Goal: Task Accomplishment & Management: Manage account settings

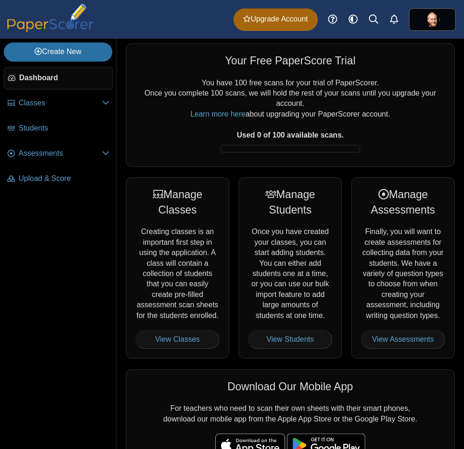
drag, startPoint x: 248, startPoint y: 283, endPoint x: 253, endPoint y: 274, distance: 9.6
click at [249, 282] on div "Manage Students Once you have created your classes, you can start adding studen…" at bounding box center [290, 267] width 103 height 181
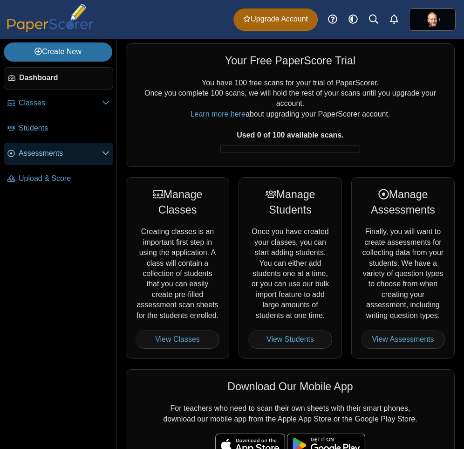
click at [37, 160] on link "Assessments" at bounding box center [59, 154] width 110 height 22
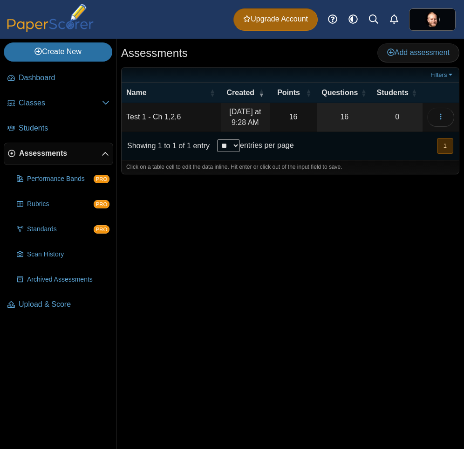
click at [167, 117] on td "Test 1 - Ch 1,2,6" at bounding box center [171, 117] width 99 height 29
click at [305, 109] on td "16" at bounding box center [293, 117] width 47 height 29
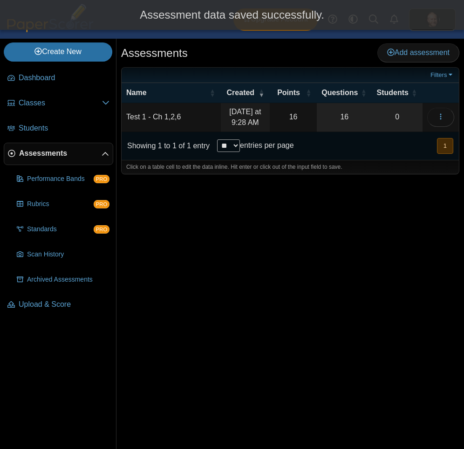
click at [243, 116] on time "Today at 9:28 AM" at bounding box center [245, 117] width 32 height 18
click at [438, 114] on icon "button" at bounding box center [440, 116] width 7 height 7
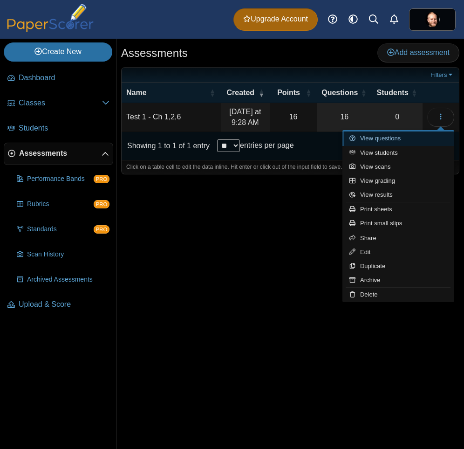
click at [406, 142] on link "View questions" at bounding box center [398, 138] width 112 height 14
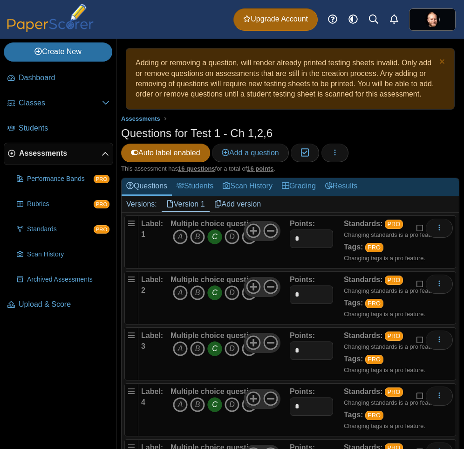
click at [225, 131] on h1 "Questions for Test 1 - Ch 1,2,6" at bounding box center [196, 133] width 151 height 16
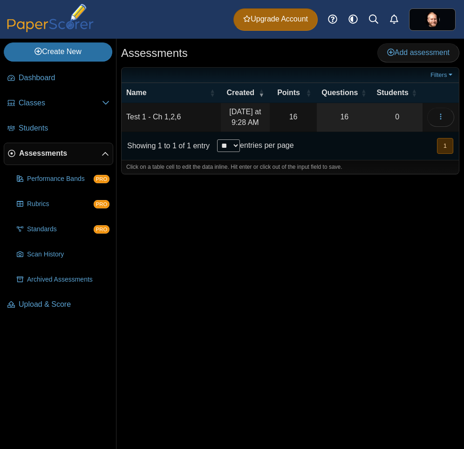
click at [181, 127] on td "Test 1 - Ch 1,2,6" at bounding box center [171, 117] width 99 height 29
type input "**********"
click at [258, 283] on div "Assessments Add assessment 16 0" at bounding box center [290, 244] width 348 height 410
click at [355, 105] on link "16" at bounding box center [344, 117] width 55 height 28
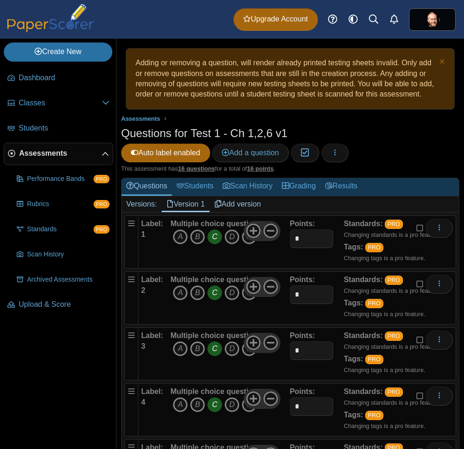
click at [212, 237] on icon "C" at bounding box center [214, 236] width 15 height 15
drag, startPoint x: 213, startPoint y: 291, endPoint x: 214, endPoint y: 317, distance: 26.6
click at [213, 292] on icon "C" at bounding box center [214, 292] width 15 height 15
click at [238, 154] on span "Add a question" at bounding box center [250, 153] width 57 height 8
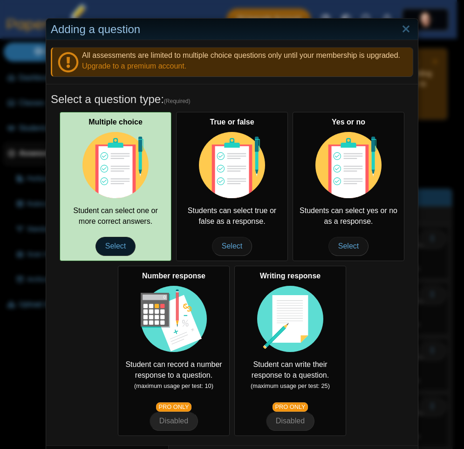
click at [111, 241] on span "Select" at bounding box center [116, 246] width 40 height 19
click at [109, 249] on span "Select" at bounding box center [116, 246] width 40 height 19
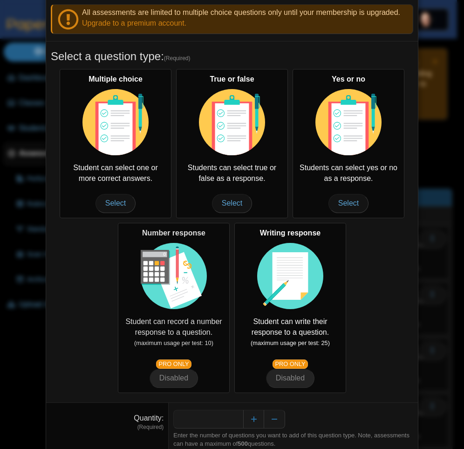
scroll to position [78, 0]
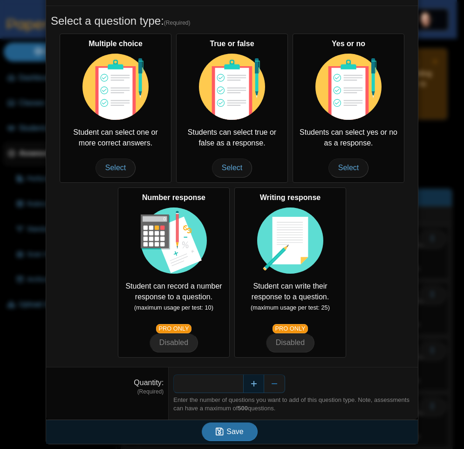
click at [251, 388] on button "Increase" at bounding box center [253, 383] width 21 height 19
click at [251, 387] on button "Increase" at bounding box center [253, 383] width 21 height 19
click at [252, 386] on button "Increase" at bounding box center [253, 383] width 21 height 19
click at [269, 383] on button "Decrease" at bounding box center [274, 383] width 21 height 19
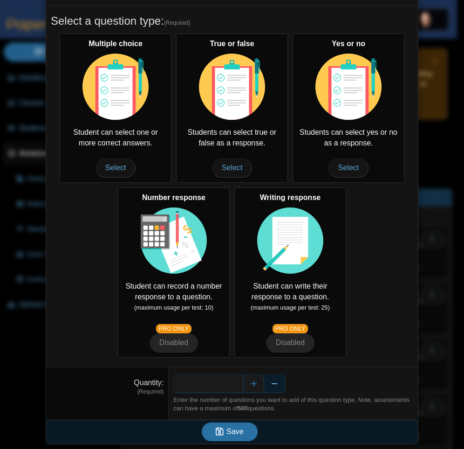
type input "*"
click at [229, 442] on div "Save" at bounding box center [229, 431] width 367 height 24
click at [230, 434] on span "Save" at bounding box center [234, 431] width 17 height 8
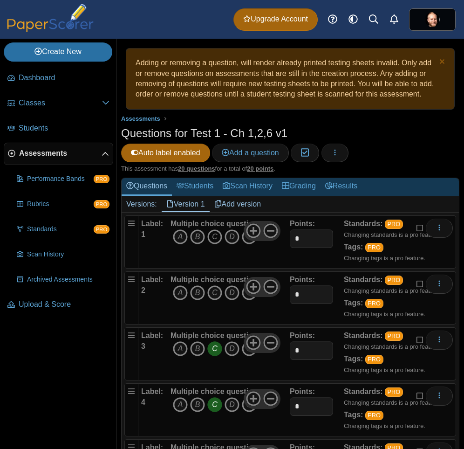
click at [212, 241] on icon "C" at bounding box center [214, 236] width 15 height 15
click at [217, 302] on div "Multiple choice question A B C D E" at bounding box center [214, 297] width 87 height 47
click at [215, 294] on icon "C" at bounding box center [214, 292] width 15 height 15
click at [216, 350] on icon "C" at bounding box center [214, 348] width 15 height 15
click at [246, 353] on icon "E" at bounding box center [249, 348] width 15 height 15
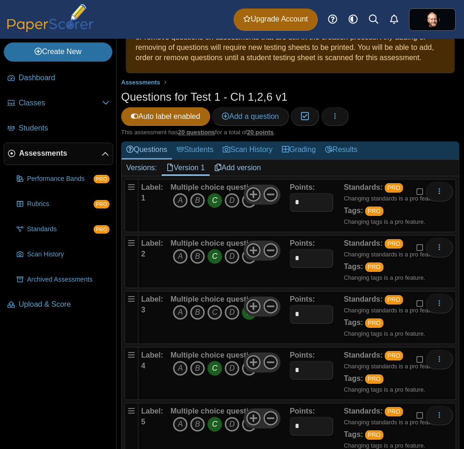
scroll to position [56, 0]
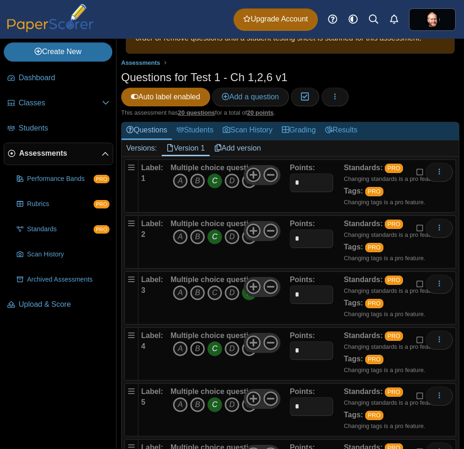
drag, startPoint x: 214, startPoint y: 351, endPoint x: 192, endPoint y: 351, distance: 21.9
click at [213, 351] on icon "C" at bounding box center [214, 348] width 15 height 15
click at [196, 350] on icon "B" at bounding box center [197, 348] width 15 height 15
click at [184, 406] on icon "A" at bounding box center [180, 404] width 15 height 15
click at [192, 408] on icon "B" at bounding box center [197, 404] width 15 height 15
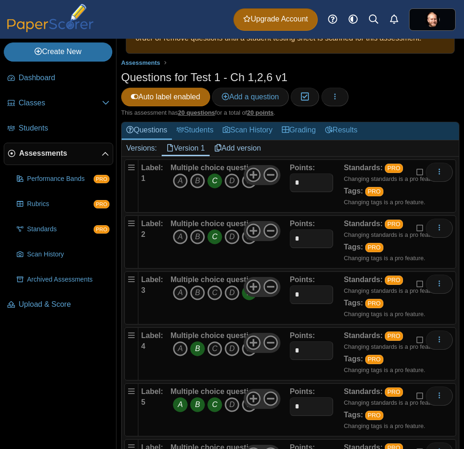
click at [217, 408] on icon "C" at bounding box center [214, 404] width 15 height 15
click at [186, 406] on icon "A" at bounding box center [180, 404] width 15 height 15
click at [199, 405] on icon "B" at bounding box center [197, 404] width 15 height 15
drag, startPoint x: 181, startPoint y: 401, endPoint x: 226, endPoint y: 343, distance: 73.4
click at [180, 402] on icon "A" at bounding box center [180, 404] width 15 height 15
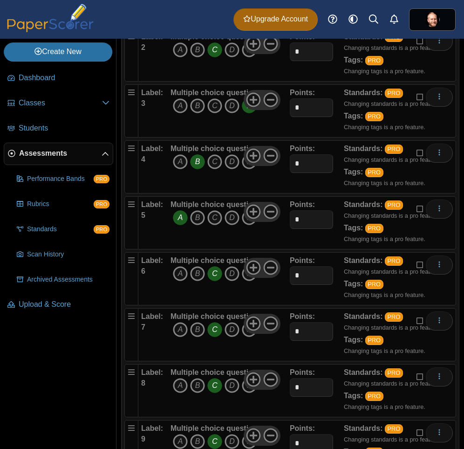
scroll to position [280, 0]
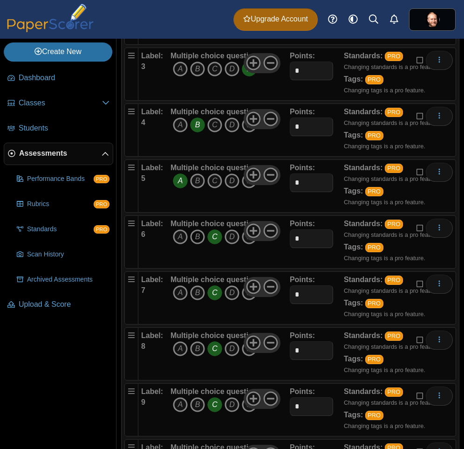
click at [196, 240] on icon "B" at bounding box center [197, 236] width 15 height 15
click at [222, 234] on span "A B C D E" at bounding box center [214, 237] width 87 height 17
drag, startPoint x: 214, startPoint y: 237, endPoint x: 212, endPoint y: 273, distance: 36.0
click at [214, 239] on icon "C" at bounding box center [214, 236] width 15 height 15
drag, startPoint x: 215, startPoint y: 299, endPoint x: 213, endPoint y: 280, distance: 19.2
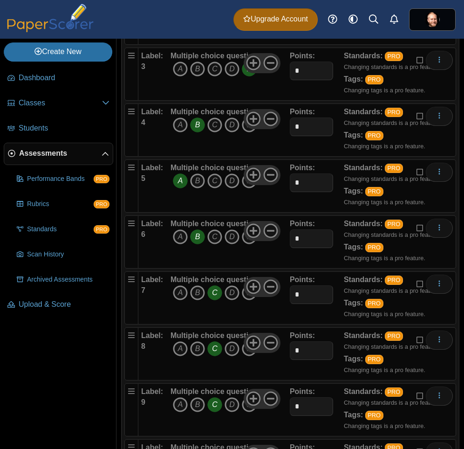
click at [215, 300] on icon "C" at bounding box center [214, 292] width 15 height 15
click at [195, 293] on icon "B" at bounding box center [197, 292] width 15 height 15
click at [230, 350] on icon "D" at bounding box center [232, 348] width 15 height 15
click at [199, 407] on icon "B" at bounding box center [197, 404] width 15 height 15
click at [216, 342] on icon "C" at bounding box center [214, 348] width 15 height 15
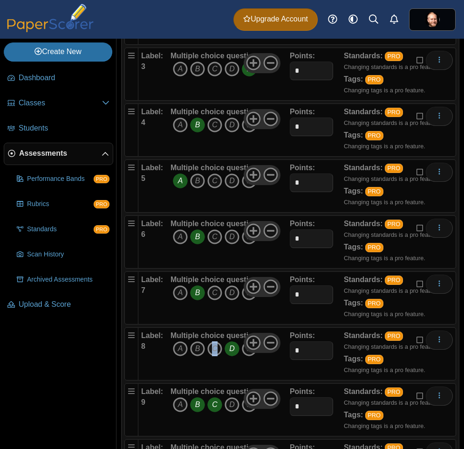
click at [213, 353] on icon "C" at bounding box center [214, 348] width 15 height 15
click at [214, 407] on icon "C" at bounding box center [214, 404] width 15 height 15
click at [213, 346] on icon "C" at bounding box center [214, 348] width 15 height 15
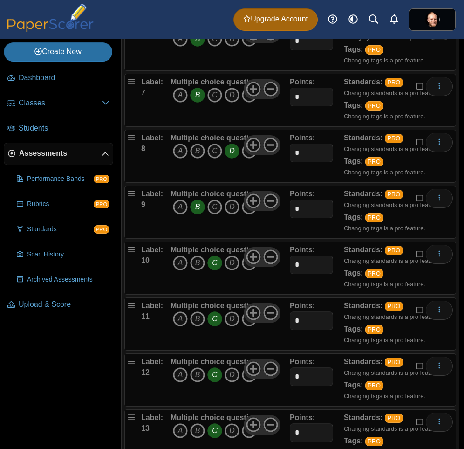
scroll to position [503, 0]
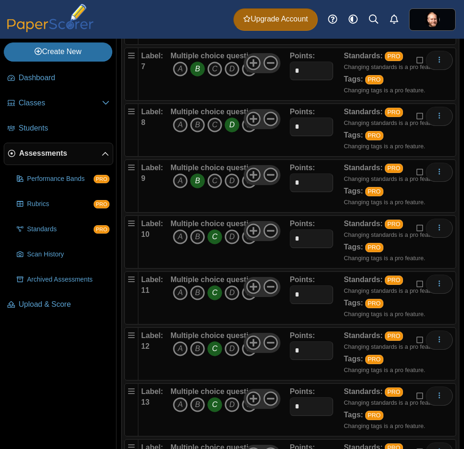
click at [217, 240] on icon "C" at bounding box center [214, 236] width 15 height 15
click at [195, 236] on icon "B" at bounding box center [197, 236] width 15 height 15
click at [213, 355] on icon "C" at bounding box center [214, 348] width 15 height 15
click at [181, 349] on icon "A" at bounding box center [180, 348] width 15 height 15
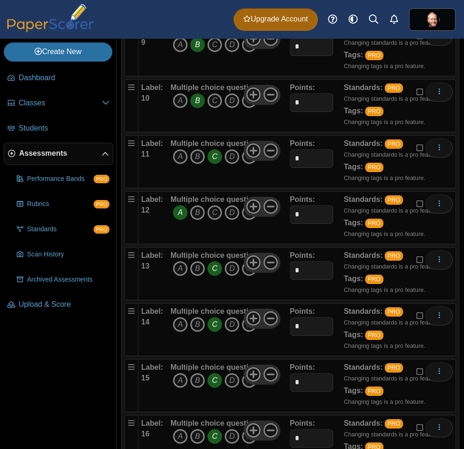
scroll to position [671, 0]
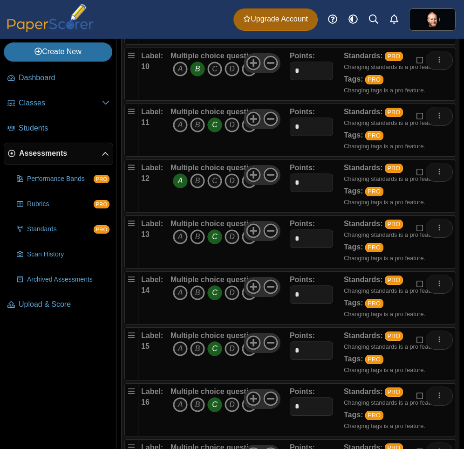
click at [192, 237] on icon "B" at bounding box center [197, 236] width 15 height 15
click at [197, 297] on icon "B" at bounding box center [197, 292] width 15 height 15
click at [196, 352] on icon "B" at bounding box center [197, 348] width 15 height 15
click at [213, 353] on icon "C" at bounding box center [214, 348] width 15 height 15
click at [213, 289] on icon "C" at bounding box center [214, 292] width 15 height 15
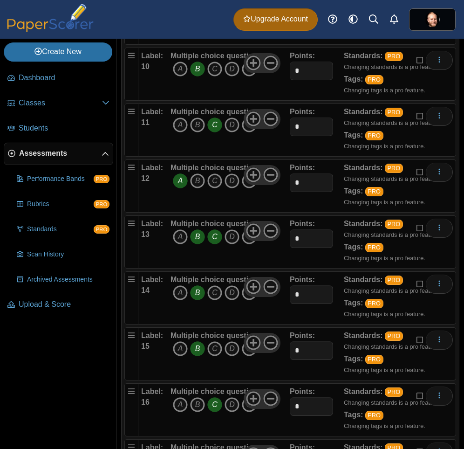
click at [213, 233] on icon "C" at bounding box center [214, 236] width 15 height 15
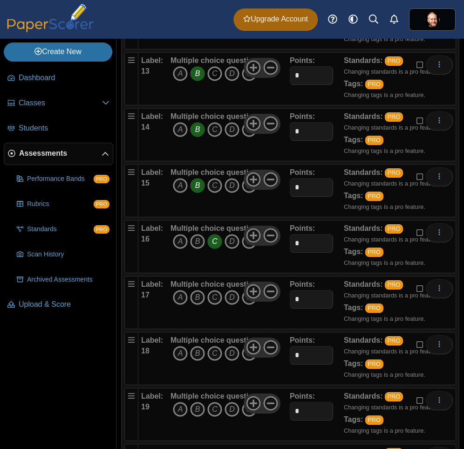
scroll to position [839, 0]
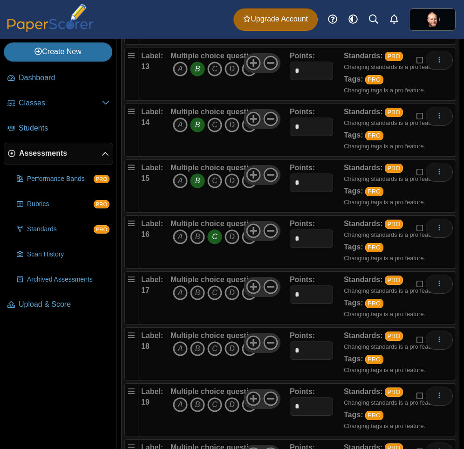
click at [217, 235] on icon "C" at bounding box center [214, 236] width 15 height 15
click at [234, 237] on icon "D" at bounding box center [232, 236] width 15 height 15
click at [246, 294] on icon at bounding box center [253, 286] width 15 height 15
click at [266, 286] on use at bounding box center [270, 287] width 14 height 14
click at [248, 299] on icon "E" at bounding box center [249, 292] width 15 height 15
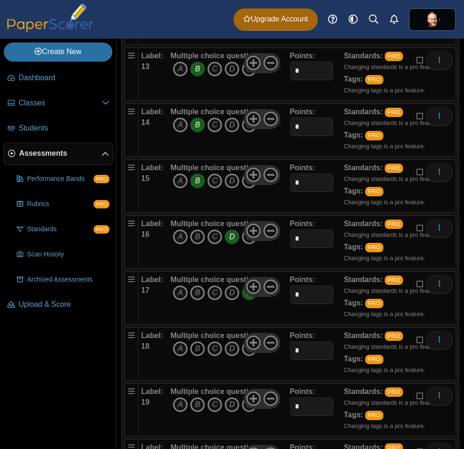
click at [194, 349] on icon "B" at bounding box center [197, 348] width 15 height 15
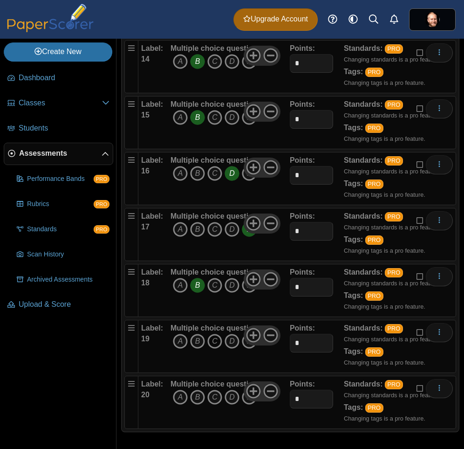
scroll to position [904, 0]
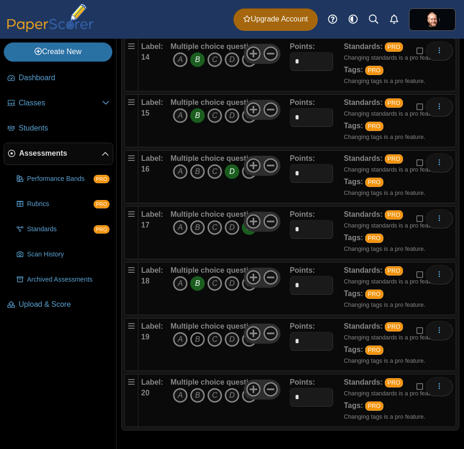
click at [195, 341] on icon "B" at bounding box center [197, 339] width 15 height 15
click at [245, 400] on icon "E" at bounding box center [249, 395] width 15 height 15
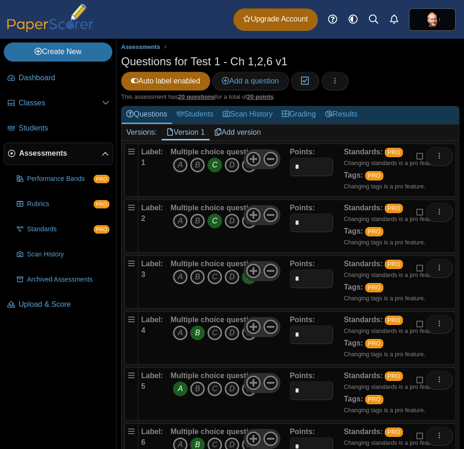
scroll to position [0, 0]
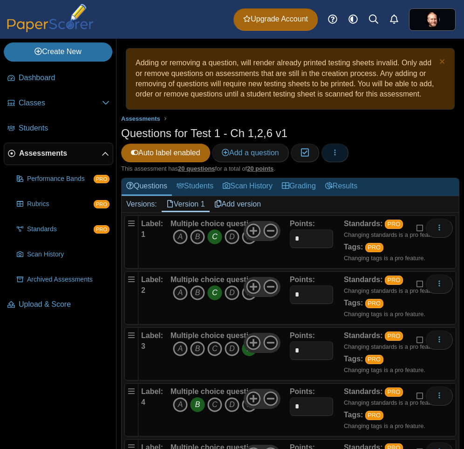
click at [337, 155] on icon "button" at bounding box center [334, 152] width 7 height 7
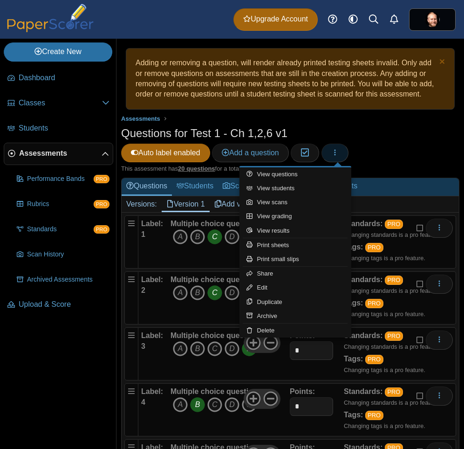
click at [335, 157] on span "button" at bounding box center [334, 153] width 7 height 8
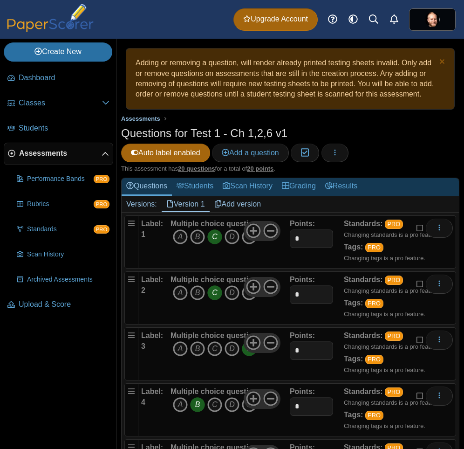
click at [156, 117] on span "Assessments" at bounding box center [140, 118] width 39 height 7
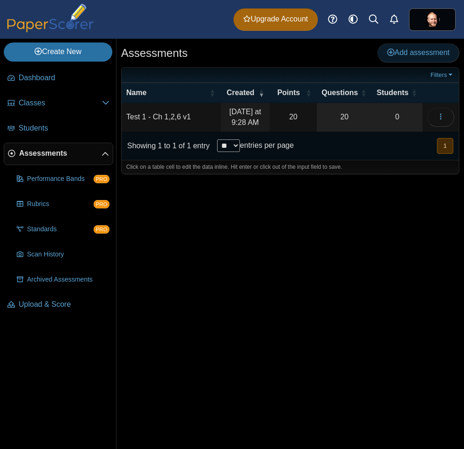
click at [433, 57] on link "Add assessment" at bounding box center [418, 52] width 82 height 19
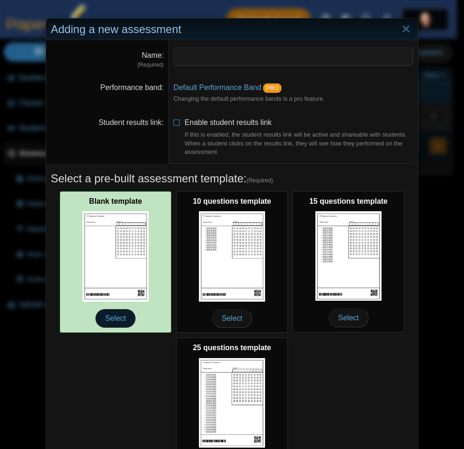
click at [113, 317] on span "Select" at bounding box center [116, 318] width 40 height 19
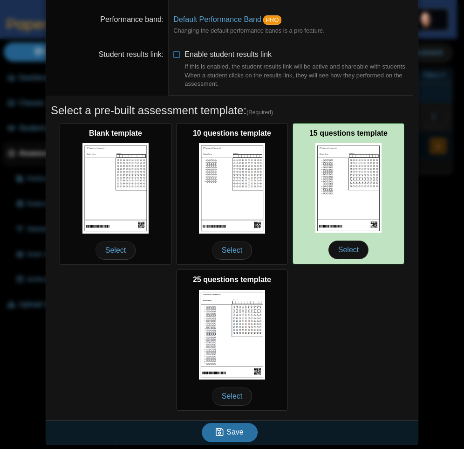
scroll to position [69, 0]
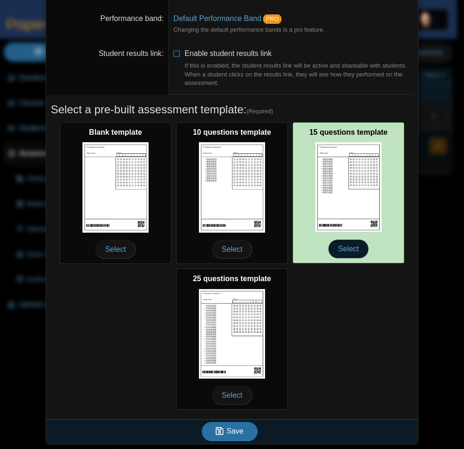
click at [341, 253] on span "Select" at bounding box center [349, 249] width 40 height 19
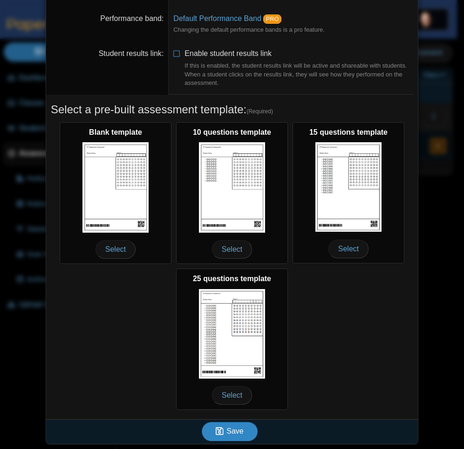
click at [218, 433] on use "submit" at bounding box center [220, 431] width 8 height 8
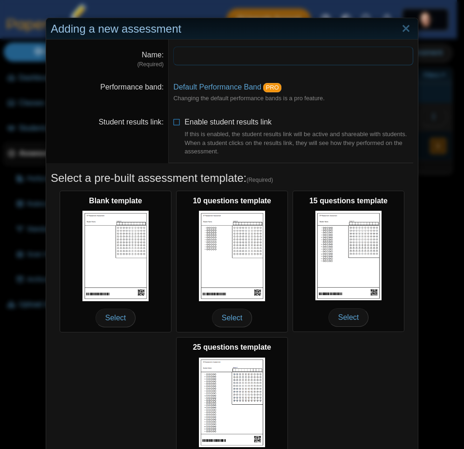
click at [194, 54] on input "Name" at bounding box center [293, 56] width 240 height 19
type input "**********"
click at [232, 120] on span "Enable student results link If this is enabled, the student results link will b…" at bounding box center [299, 137] width 229 height 38
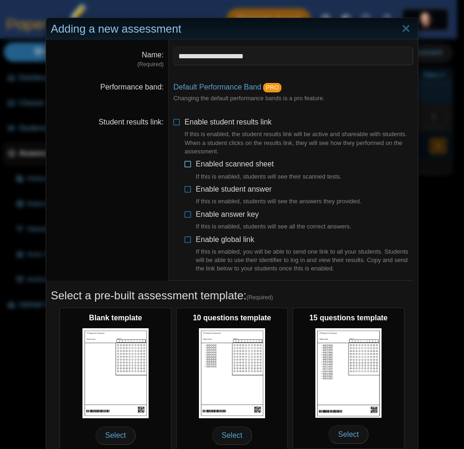
click at [227, 168] on label "Enabled scanned sheet If this is enabled, students will see their scanned tests." at bounding box center [269, 170] width 146 height 22
click at [229, 191] on span "Enable student answer If this is enabled, students will see the answers they pr…" at bounding box center [279, 195] width 166 height 21
click at [227, 212] on span "Enable answer key If this is enabled, students will see all the correct answers." at bounding box center [274, 220] width 156 height 21
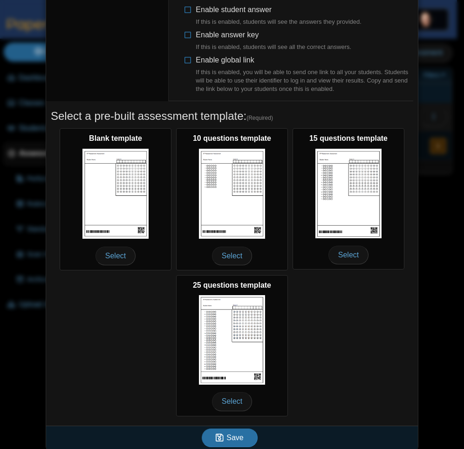
scroll to position [186, 0]
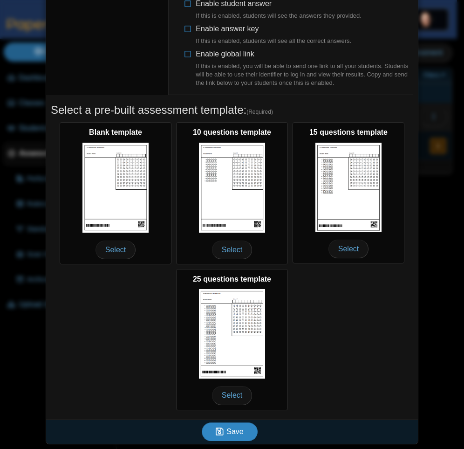
click at [240, 432] on button "Save" at bounding box center [230, 431] width 56 height 19
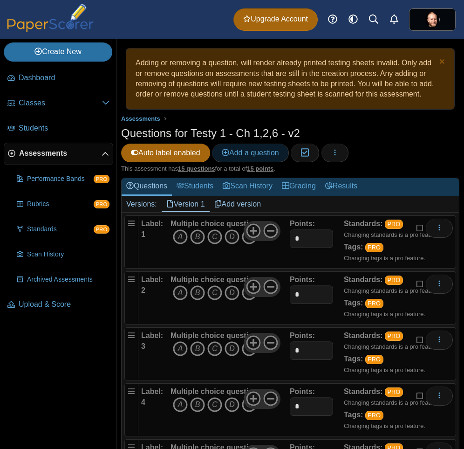
click at [268, 149] on span "Add a question" at bounding box center [250, 153] width 57 height 8
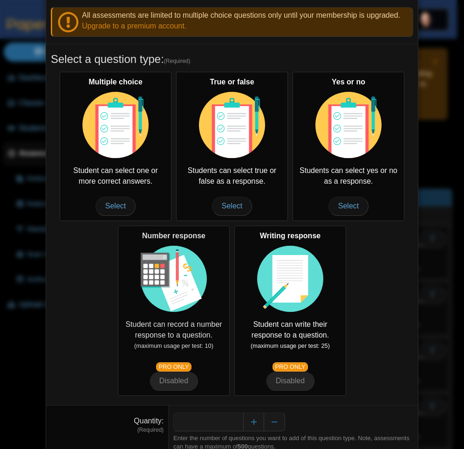
scroll to position [78, 0]
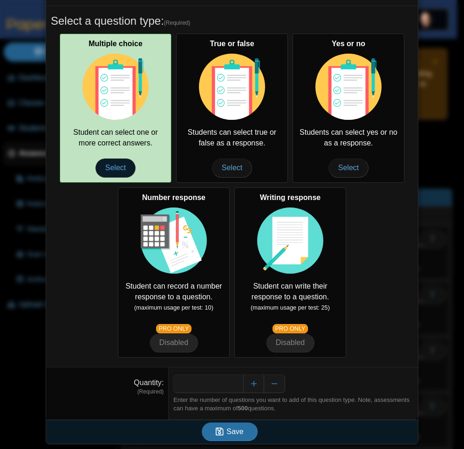
click at [106, 170] on span "Select" at bounding box center [116, 167] width 40 height 19
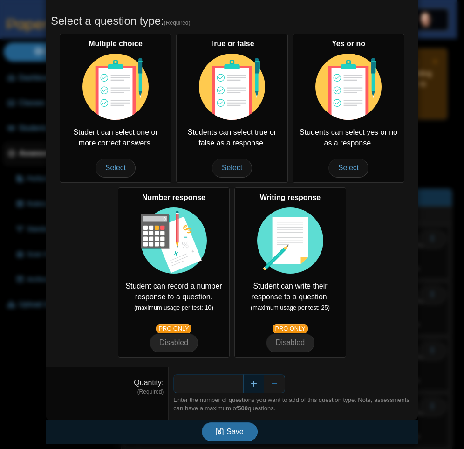
click at [247, 376] on button "Increase" at bounding box center [253, 383] width 21 height 19
click at [248, 384] on button "Increase" at bounding box center [253, 383] width 21 height 19
click at [247, 386] on button "Increase" at bounding box center [253, 383] width 21 height 19
type input "*"
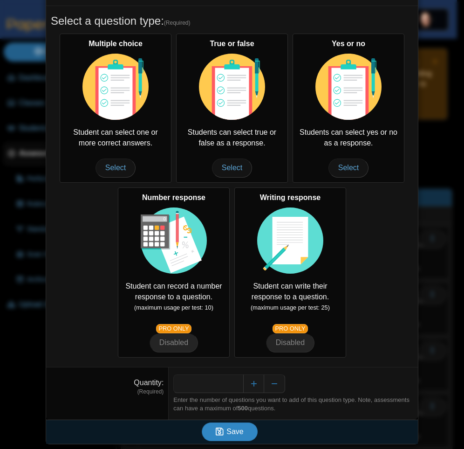
click at [234, 434] on span "Save" at bounding box center [234, 431] width 17 height 8
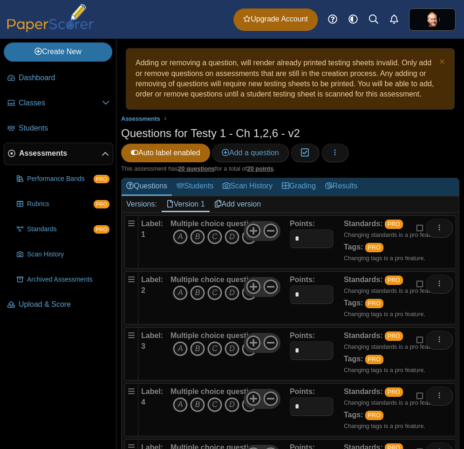
click at [201, 256] on div "Multiple choice question A B C D E" at bounding box center [214, 242] width 87 height 47
click at [247, 243] on icon "E" at bounding box center [249, 236] width 15 height 15
click at [196, 295] on icon "B" at bounding box center [197, 292] width 15 height 15
click at [229, 350] on icon "D" at bounding box center [232, 348] width 15 height 15
click at [198, 410] on icon "B" at bounding box center [197, 404] width 15 height 15
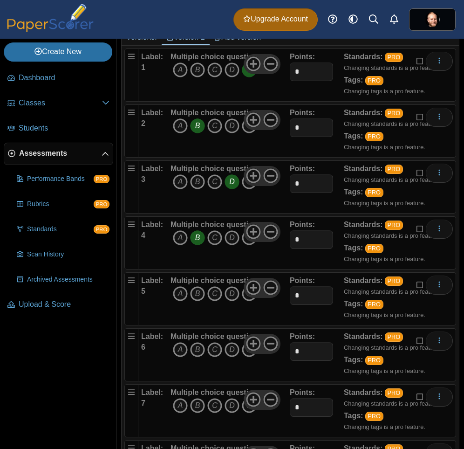
scroll to position [168, 0]
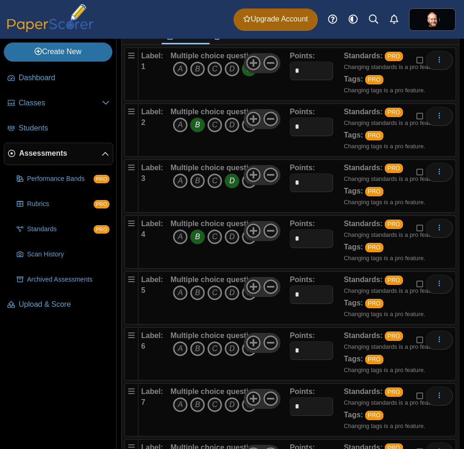
click at [246, 301] on span "A B C D E" at bounding box center [214, 293] width 87 height 17
click at [248, 298] on icon "E" at bounding box center [249, 292] width 15 height 15
click at [217, 353] on icon "C" at bounding box center [214, 348] width 15 height 15
click at [192, 410] on icon "B" at bounding box center [197, 404] width 15 height 15
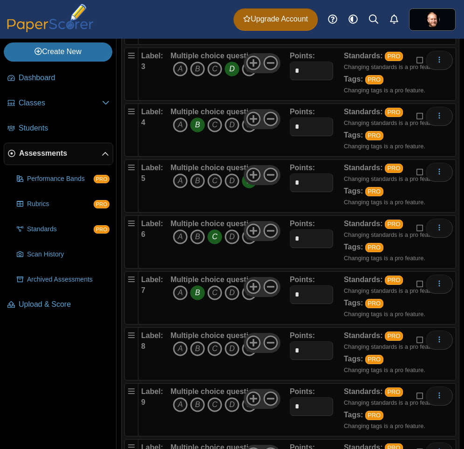
scroll to position [391, 0]
click at [220, 240] on icon "C" at bounding box center [214, 236] width 15 height 15
click at [217, 291] on icon "C" at bounding box center [214, 292] width 15 height 15
click at [232, 352] on icon "D" at bounding box center [232, 348] width 15 height 15
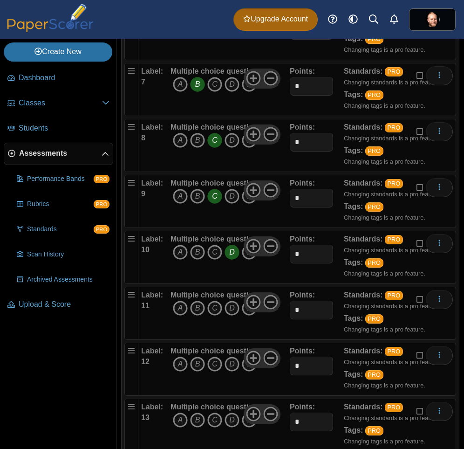
scroll to position [615, 0]
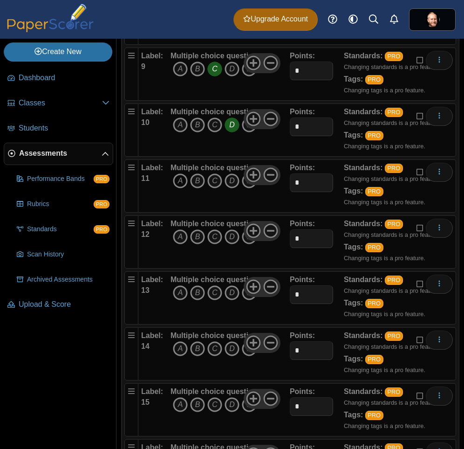
click at [182, 175] on icon "A" at bounding box center [180, 180] width 15 height 15
click at [178, 237] on icon "A" at bounding box center [180, 236] width 15 height 15
click at [178, 293] on icon "A" at bounding box center [180, 292] width 15 height 15
click at [245, 353] on icon "E" at bounding box center [249, 348] width 15 height 15
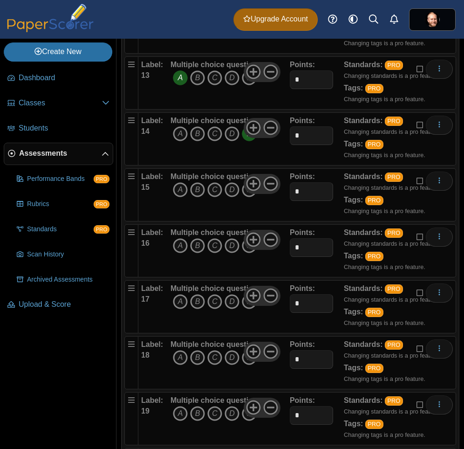
scroll to position [839, 0]
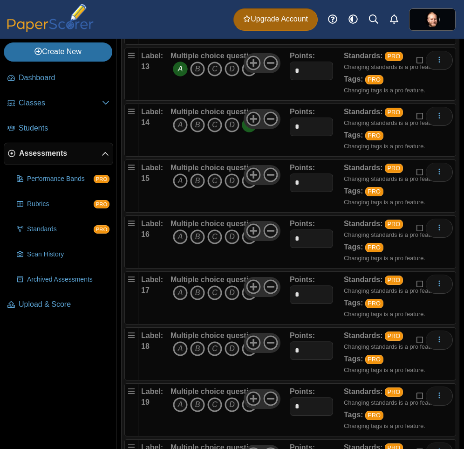
click at [179, 182] on icon "A" at bounding box center [180, 180] width 15 height 15
click at [181, 239] on icon "A" at bounding box center [180, 236] width 15 height 15
click at [179, 291] on icon "A" at bounding box center [180, 292] width 15 height 15
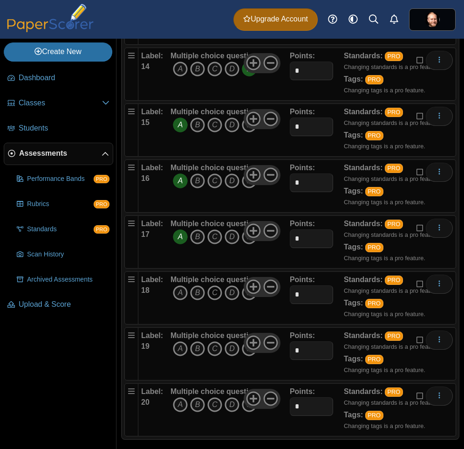
click at [216, 294] on icon "C" at bounding box center [214, 292] width 15 height 15
click at [245, 353] on icon "E" at bounding box center [249, 348] width 15 height 15
click at [214, 404] on icon "C" at bounding box center [214, 404] width 15 height 15
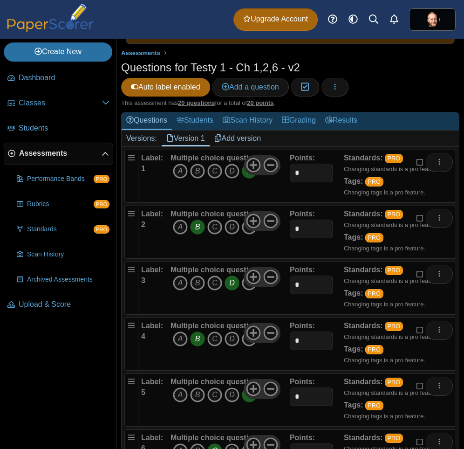
scroll to position [0, 0]
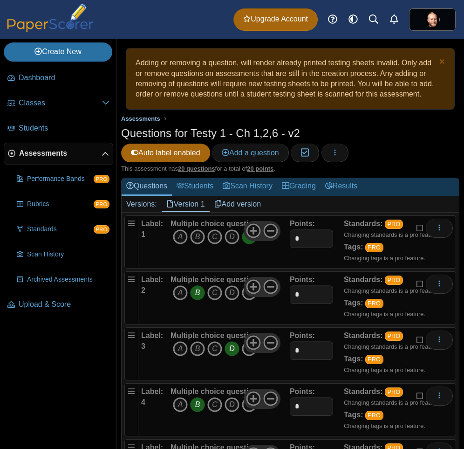
click at [148, 116] on span "Assessments" at bounding box center [140, 118] width 39 height 7
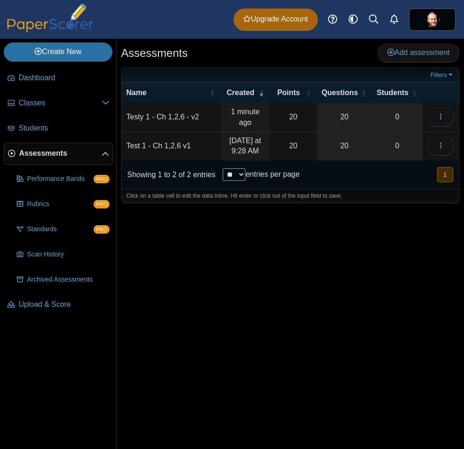
click at [179, 146] on td "Test 1 - Ch 1,2,6 v1" at bounding box center [171, 146] width 99 height 29
click at [183, 146] on input "**********" at bounding box center [171, 146] width 90 height 19
type input "**********"
click at [135, 115] on td "Testy 1 - Ch 1,2,6 - v2" at bounding box center [171, 117] width 99 height 29
click at [151, 121] on input "**********" at bounding box center [171, 117] width 90 height 19
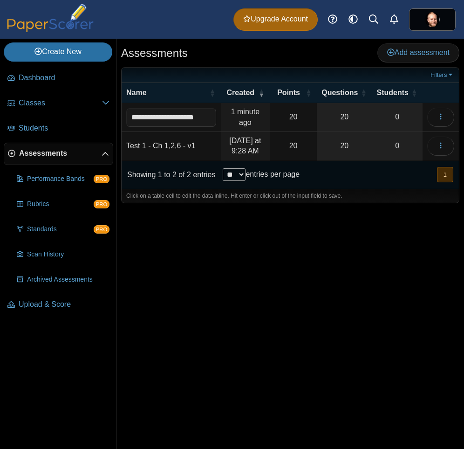
type input "**********"
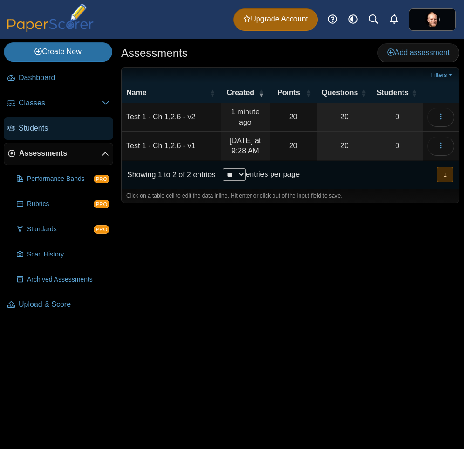
click at [57, 129] on span "Students" at bounding box center [64, 128] width 91 height 10
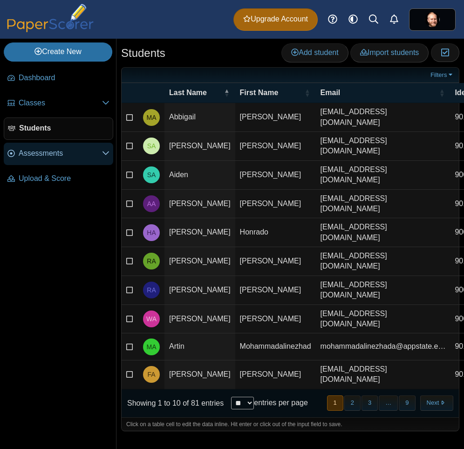
click at [53, 147] on link "Assessments" at bounding box center [59, 154] width 110 height 22
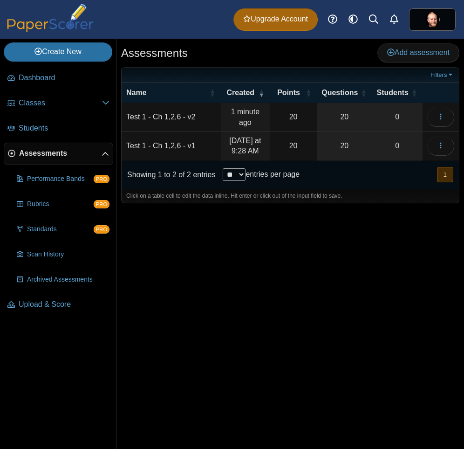
click at [169, 147] on td "Test 1 - Ch 1,2,6 - v1" at bounding box center [171, 146] width 99 height 29
click at [174, 148] on input "**********" at bounding box center [171, 146] width 90 height 19
click at [243, 267] on div "Assessments Add assessment 20 0" at bounding box center [290, 244] width 348 height 410
click at [393, 122] on link "0" at bounding box center [397, 117] width 51 height 28
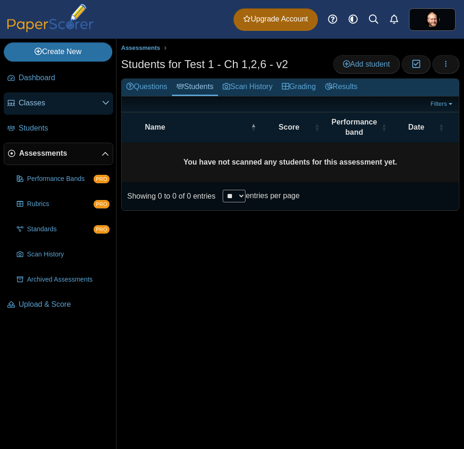
click at [45, 105] on span "Classes" at bounding box center [60, 103] width 83 height 10
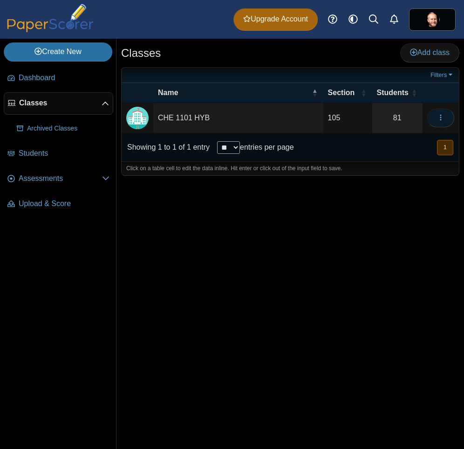
click at [446, 117] on button "button" at bounding box center [440, 118] width 27 height 19
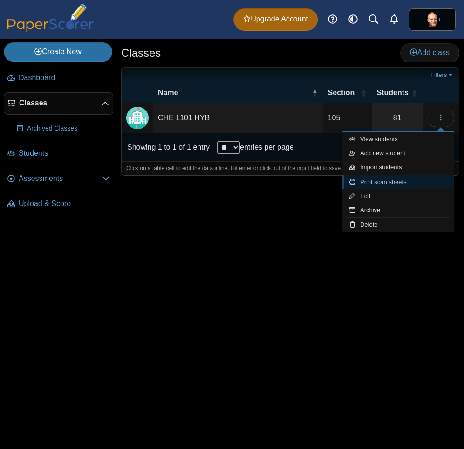
click at [395, 181] on link "Print scan sheets" at bounding box center [398, 182] width 112 height 14
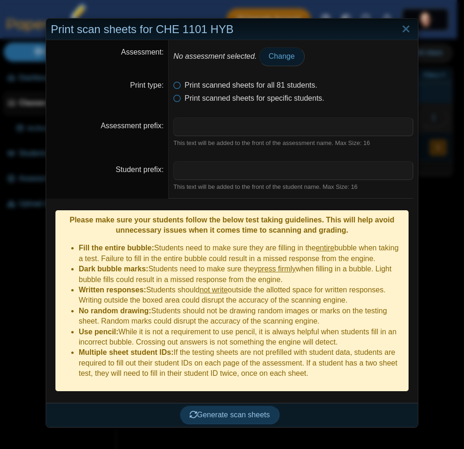
click at [276, 60] on span "Change" at bounding box center [282, 56] width 26 height 8
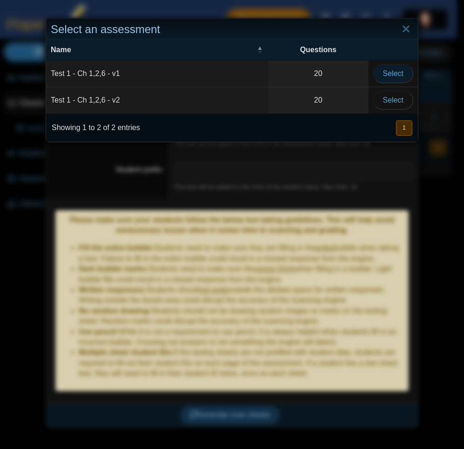
click at [386, 73] on span "Select" at bounding box center [393, 73] width 21 height 8
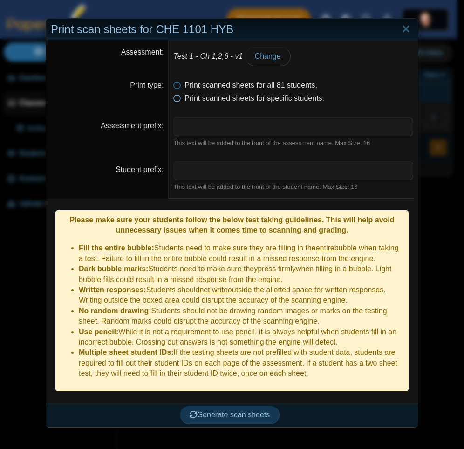
click at [203, 96] on span "Print scanned sheets for specific students." at bounding box center [255, 98] width 140 height 8
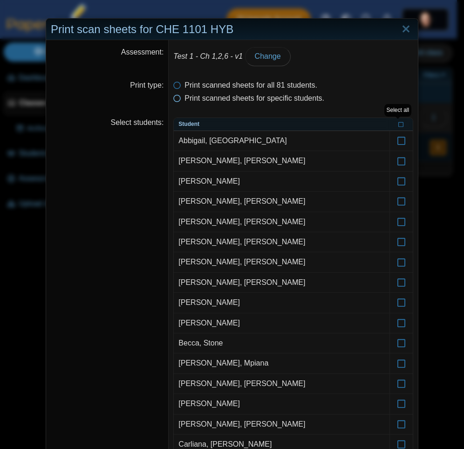
click at [211, 102] on span "Print scanned sheets for specific students." at bounding box center [255, 98] width 140 height 8
click at [209, 100] on span "Print scanned sheets for specific students." at bounding box center [255, 98] width 140 height 8
click at [207, 83] on span "Print scanned sheets for all 81 students." at bounding box center [251, 85] width 133 height 8
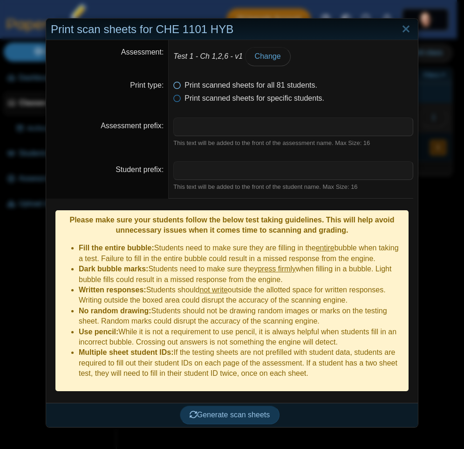
click at [218, 82] on span "Print scanned sheets for all 81 students." at bounding box center [251, 85] width 133 height 8
click at [211, 87] on span "Print scanned sheets for all 81 students." at bounding box center [251, 85] width 133 height 8
click at [176, 99] on icon at bounding box center [176, 96] width 7 height 7
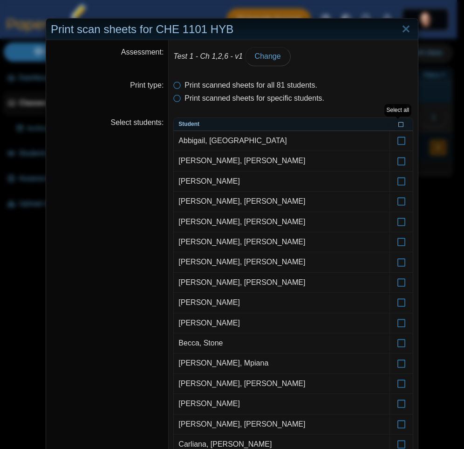
click at [399, 126] on icon at bounding box center [401, 123] width 6 height 5
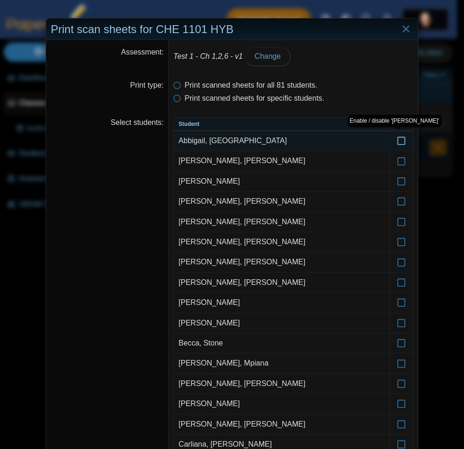
click at [400, 141] on icon at bounding box center [401, 136] width 9 height 8
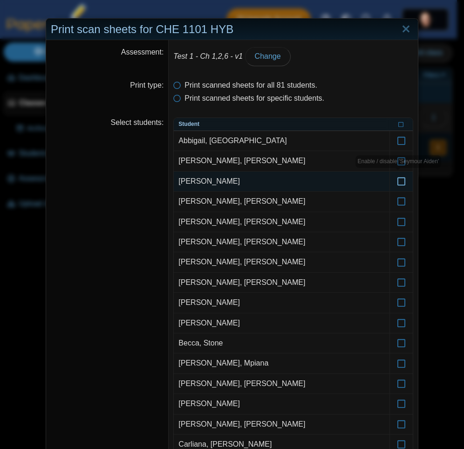
click at [398, 181] on icon at bounding box center [401, 177] width 9 height 8
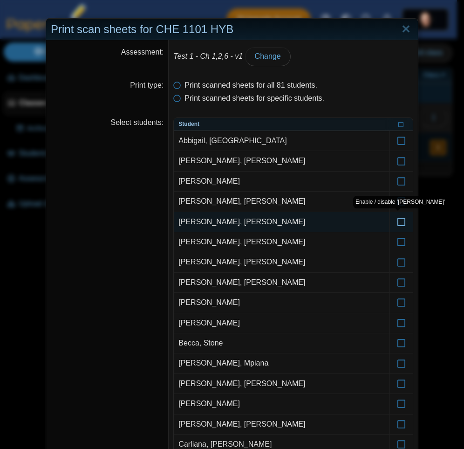
click at [397, 222] on icon at bounding box center [401, 217] width 9 height 8
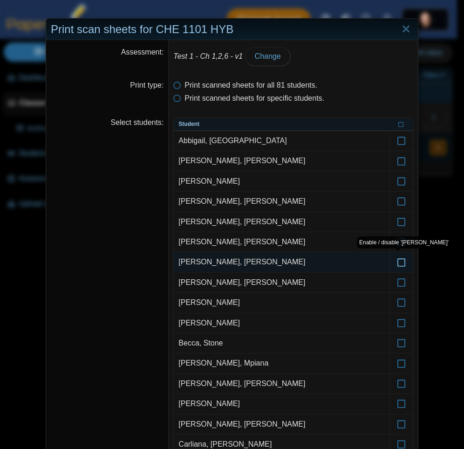
click at [398, 260] on icon at bounding box center [401, 257] width 9 height 8
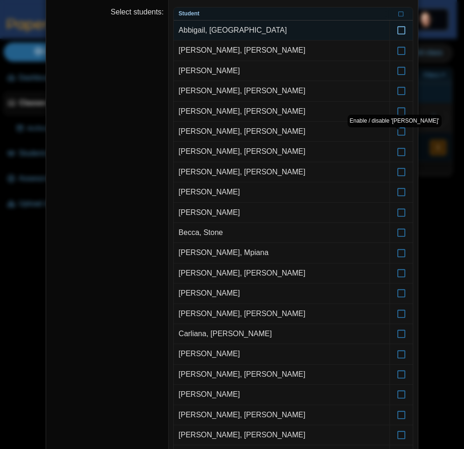
scroll to position [112, 0]
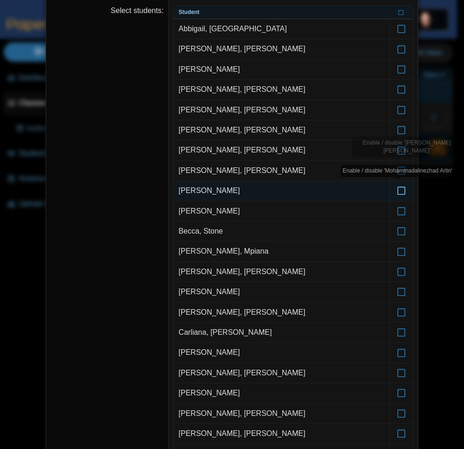
click at [399, 191] on icon at bounding box center [401, 186] width 9 height 8
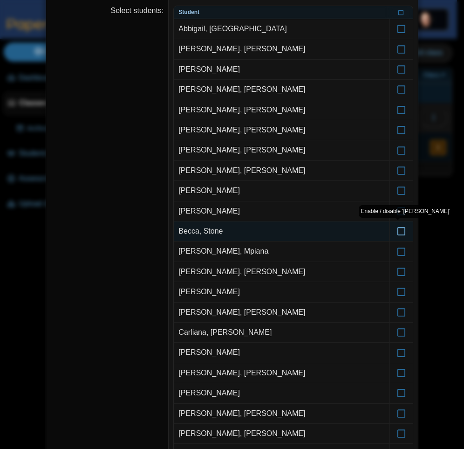
click at [398, 228] on icon at bounding box center [401, 227] width 9 height 8
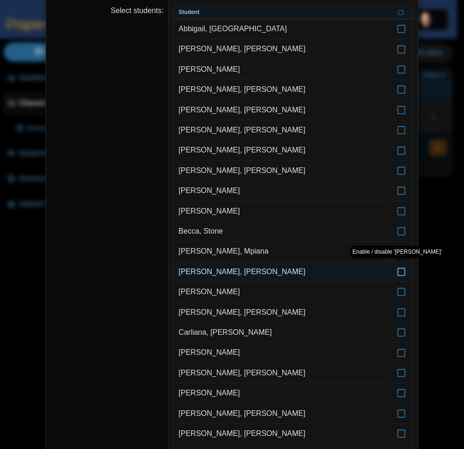
click at [397, 272] on icon at bounding box center [401, 267] width 9 height 8
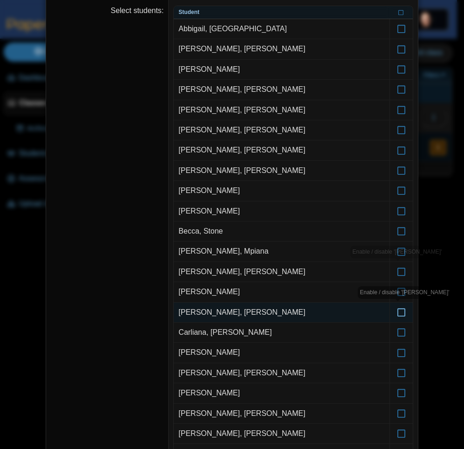
click at [401, 312] on icon at bounding box center [401, 308] width 9 height 8
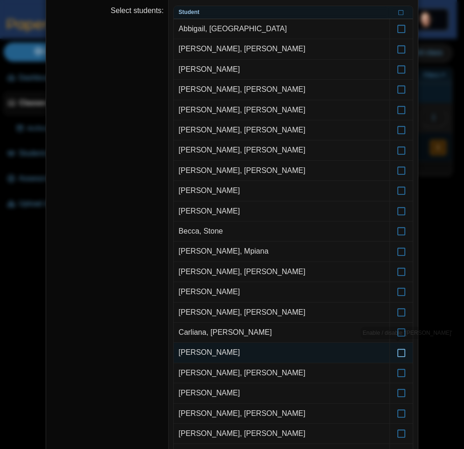
click at [401, 352] on icon at bounding box center [401, 348] width 9 height 8
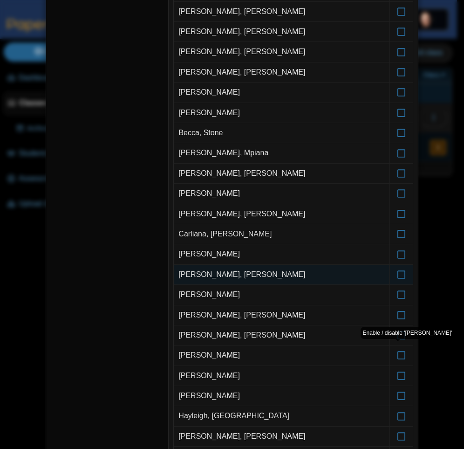
scroll to position [335, 0]
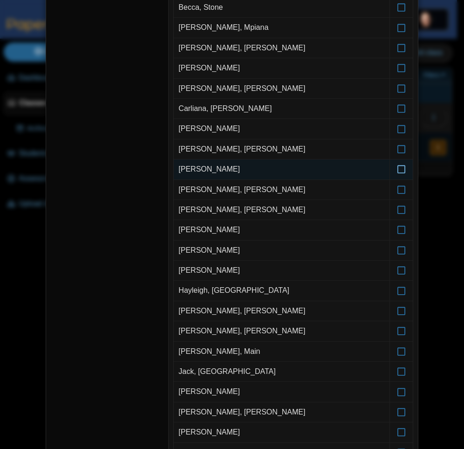
click at [397, 169] on icon at bounding box center [401, 165] width 9 height 8
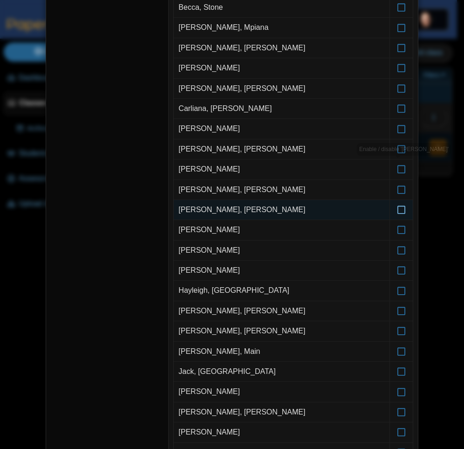
click at [397, 210] on icon at bounding box center [401, 205] width 9 height 8
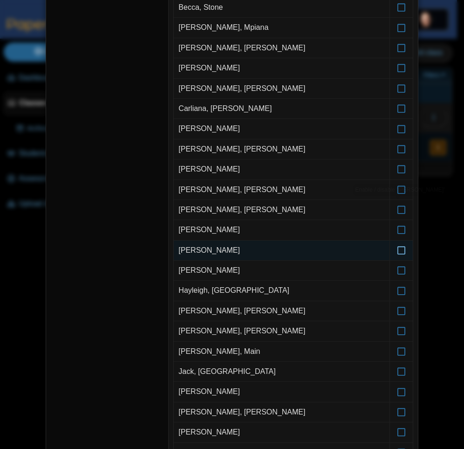
click at [397, 249] on icon at bounding box center [401, 246] width 9 height 8
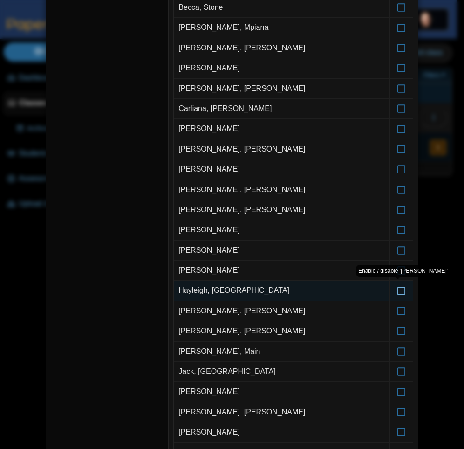
click at [398, 288] on icon at bounding box center [401, 286] width 9 height 8
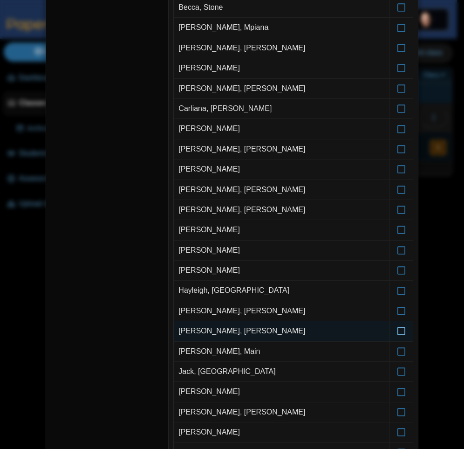
click at [397, 328] on icon at bounding box center [401, 326] width 9 height 8
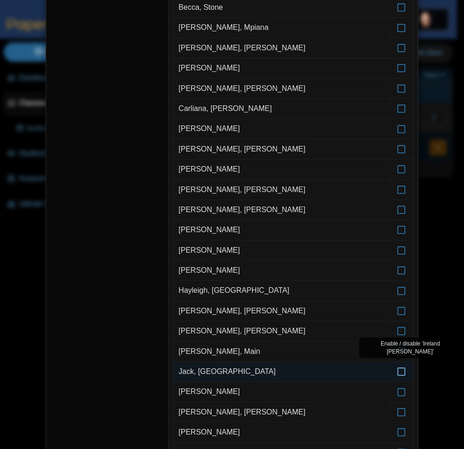
click at [397, 369] on icon at bounding box center [401, 367] width 9 height 8
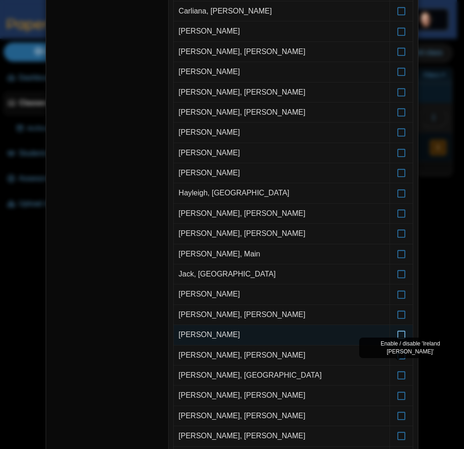
scroll to position [559, 0]
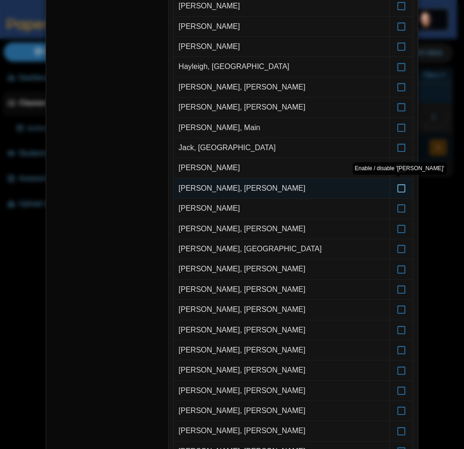
click at [404, 187] on label at bounding box center [401, 188] width 23 height 20
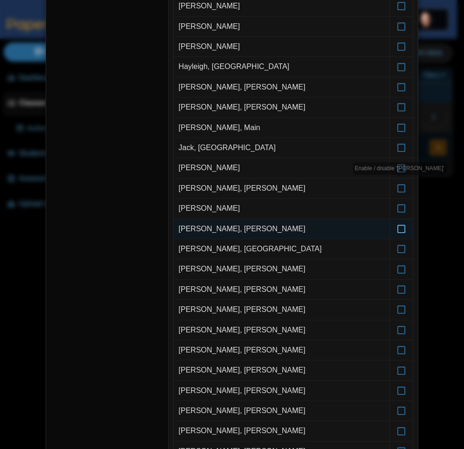
click at [398, 233] on label at bounding box center [401, 229] width 23 height 20
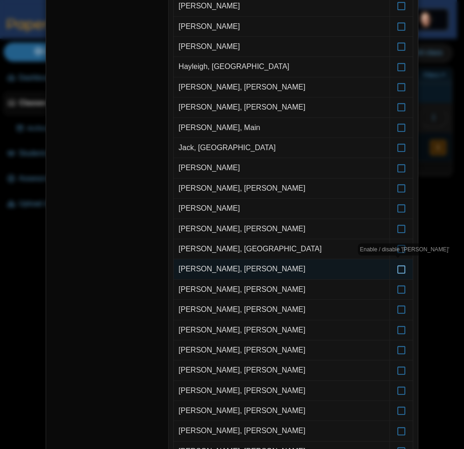
click at [400, 269] on icon at bounding box center [401, 264] width 9 height 8
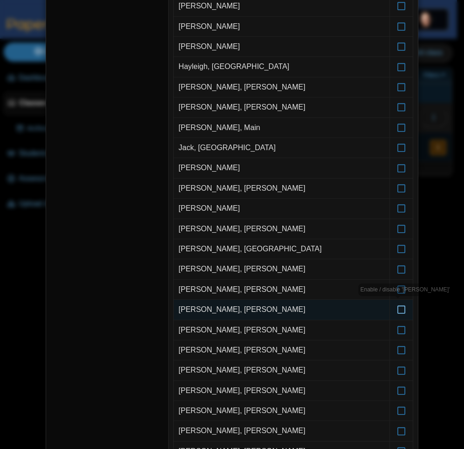
click at [399, 309] on icon at bounding box center [401, 305] width 9 height 8
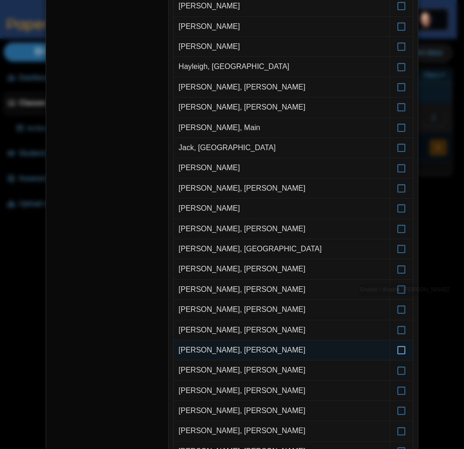
click at [401, 349] on icon at bounding box center [401, 346] width 9 height 8
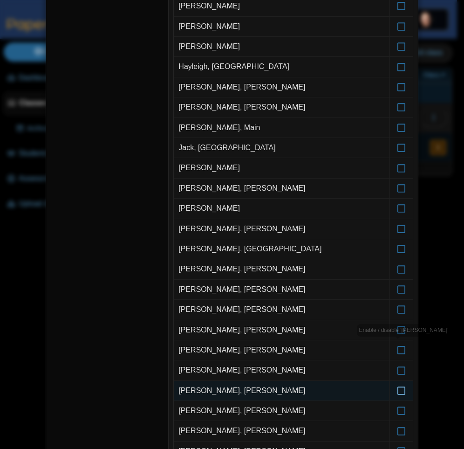
click at [397, 390] on icon at bounding box center [401, 386] width 9 height 8
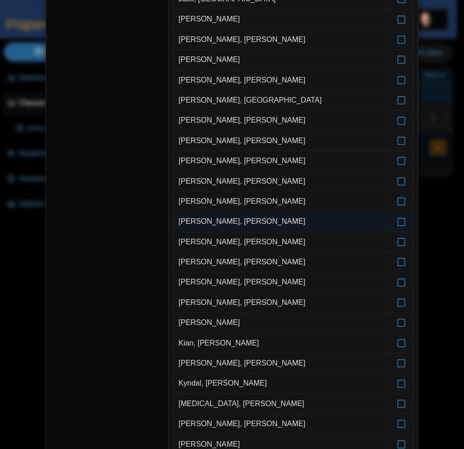
scroll to position [727, 0]
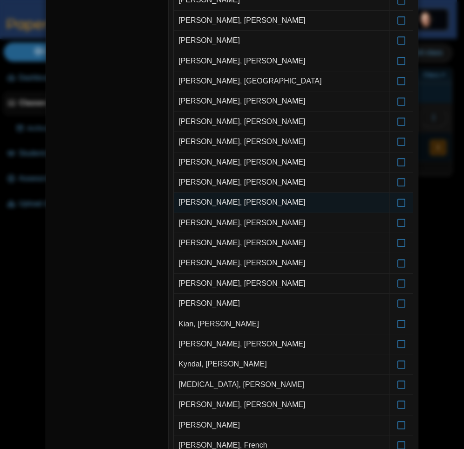
click at [315, 201] on td "Joshua, Sagahon" at bounding box center [282, 202] width 216 height 20
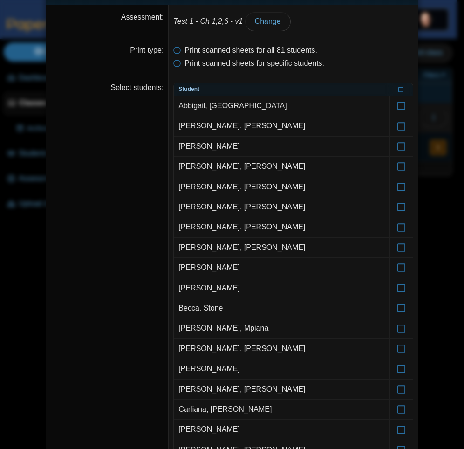
scroll to position [0, 0]
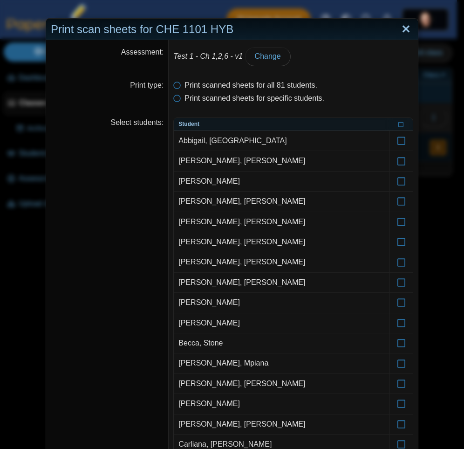
click at [405, 23] on link "Close" at bounding box center [406, 29] width 14 height 16
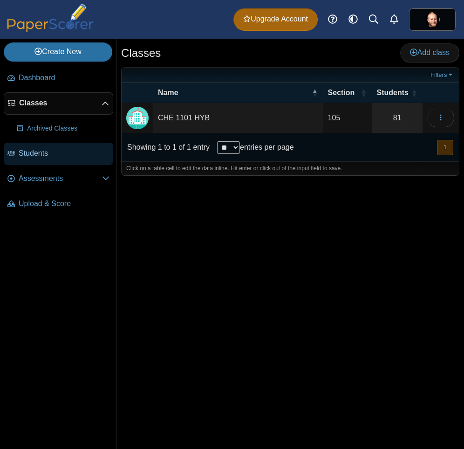
click at [57, 155] on span "Students" at bounding box center [64, 153] width 91 height 10
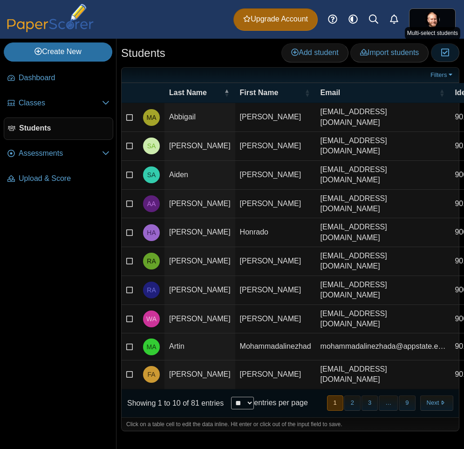
click at [449, 50] on icon "button" at bounding box center [445, 52] width 9 height 8
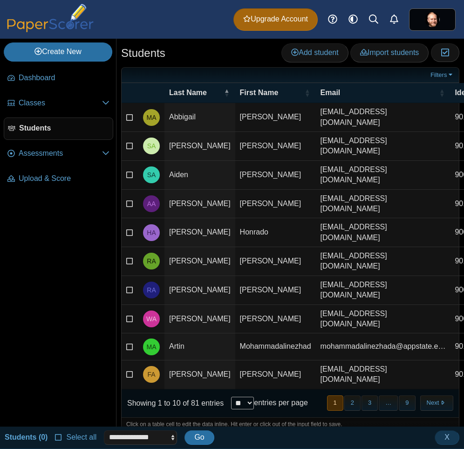
click at [86, 438] on span "Select all" at bounding box center [79, 437] width 34 height 8
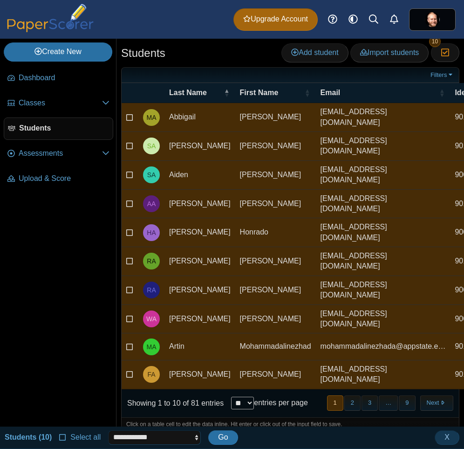
click at [108, 430] on select "**********" at bounding box center [154, 437] width 93 height 14
select select "******"
click at [108, 430] on select "**********" at bounding box center [154, 437] width 93 height 14
click at [224, 438] on span "Go" at bounding box center [223, 437] width 10 height 8
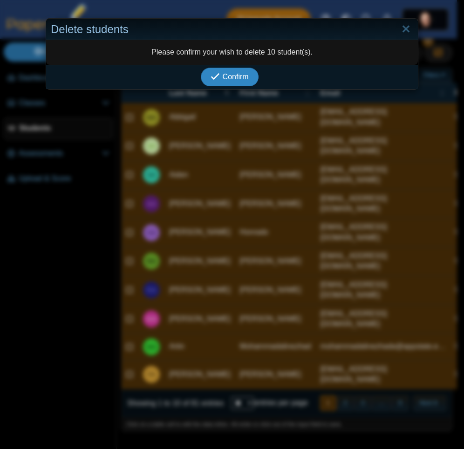
click at [234, 73] on span "Confirm" at bounding box center [236, 77] width 26 height 8
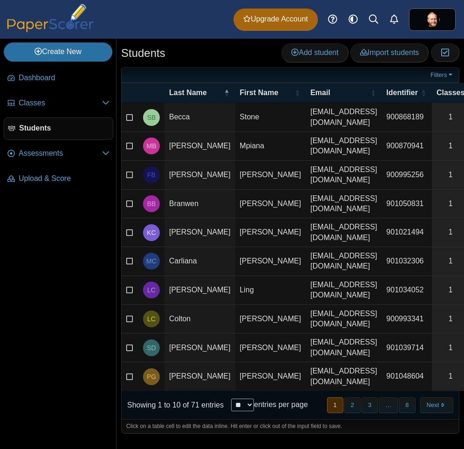
select select "***"
click at [231, 398] on select "** ** ** ***" at bounding box center [242, 404] width 23 height 13
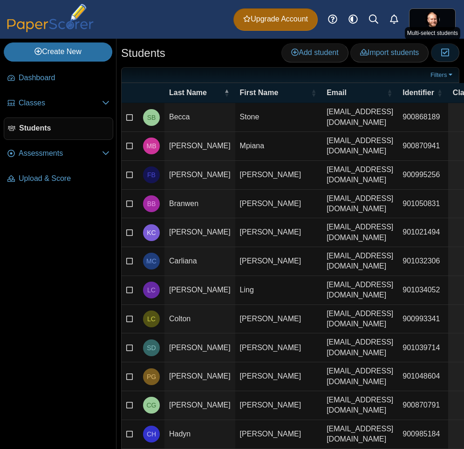
click at [441, 51] on icon "button" at bounding box center [445, 52] width 9 height 8
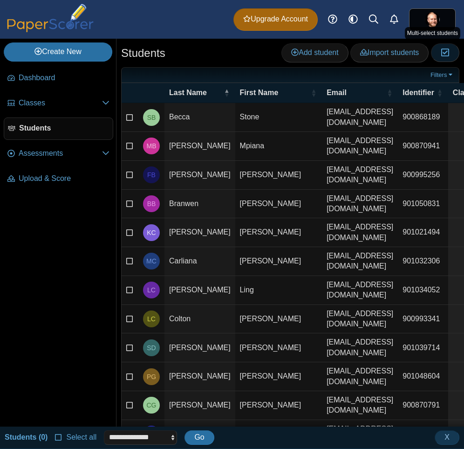
click at [441, 51] on icon "button" at bounding box center [445, 52] width 9 height 8
click at [75, 435] on span "Select all" at bounding box center [79, 437] width 34 height 8
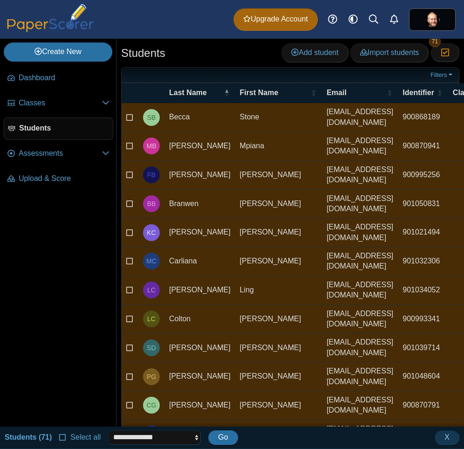
select select "******"
click at [108, 430] on select "**********" at bounding box center [154, 437] width 93 height 14
click at [220, 435] on span "Go" at bounding box center [223, 437] width 10 height 8
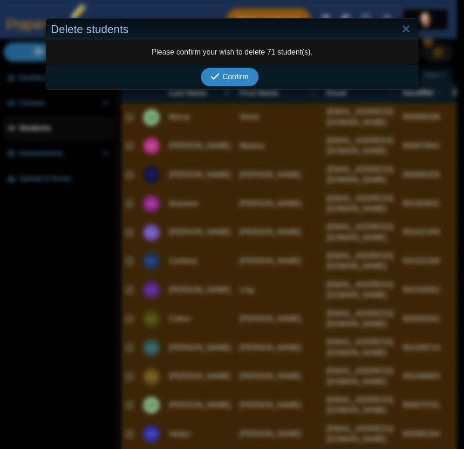
click at [223, 80] on span "Confirm" at bounding box center [236, 77] width 26 height 8
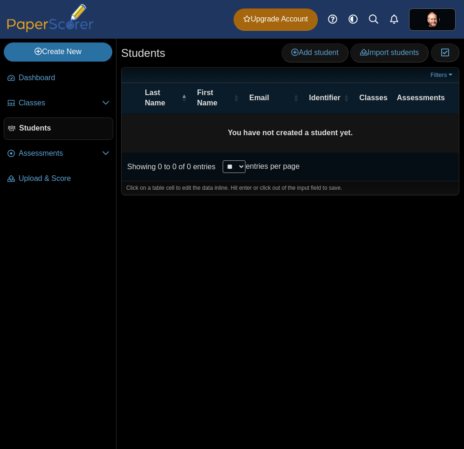
click at [191, 267] on div "Students Add student Import students Moderation 0" at bounding box center [290, 244] width 348 height 410
click at [384, 57] on link "Import students" at bounding box center [389, 52] width 78 height 19
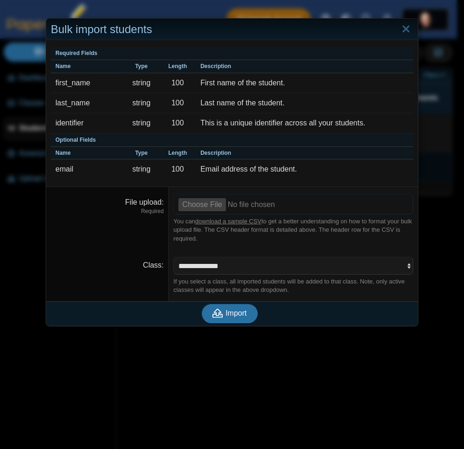
click at [210, 208] on input "File upload" at bounding box center [293, 204] width 240 height 21
type input "**********"
select select "**********"
click at [173, 257] on select "**********" at bounding box center [293, 266] width 240 height 18
click at [226, 313] on span "Import" at bounding box center [236, 313] width 21 height 8
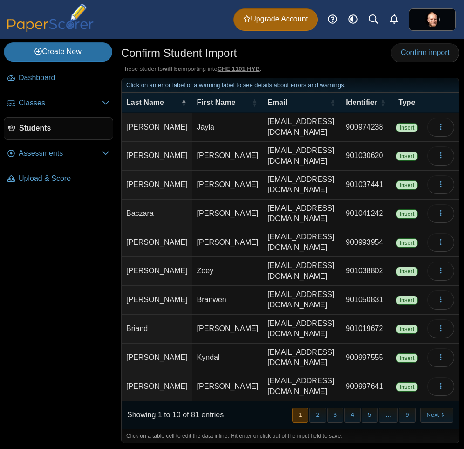
click at [421, 63] on div "Confirm Student Import Confirm import" at bounding box center [290, 53] width 338 height 21
click at [422, 55] on span "Confirm import" at bounding box center [425, 52] width 49 height 8
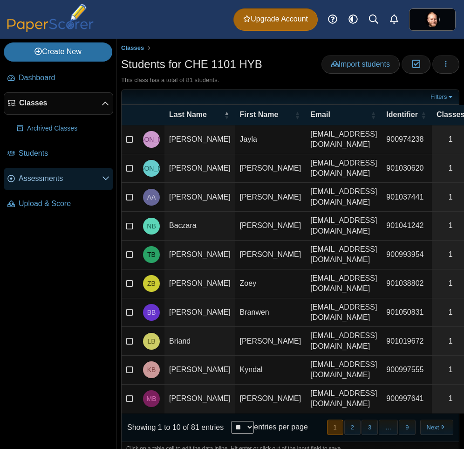
click at [48, 180] on span "Assessments" at bounding box center [60, 178] width 83 height 10
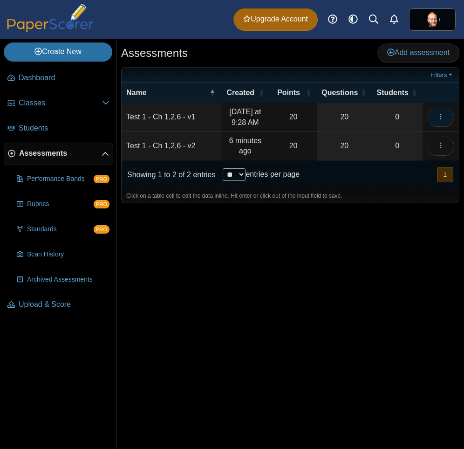
click at [439, 121] on icon "button" at bounding box center [440, 117] width 7 height 8
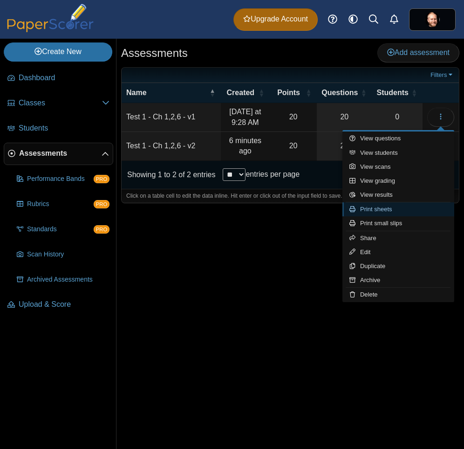
click at [402, 210] on link "Print sheets" at bounding box center [398, 209] width 112 height 14
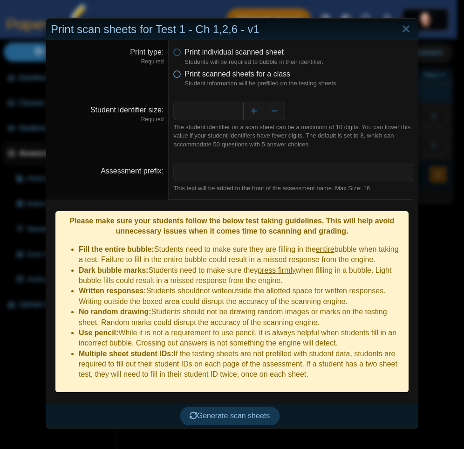
click at [206, 76] on span "Print scanned sheets for a class" at bounding box center [238, 74] width 106 height 8
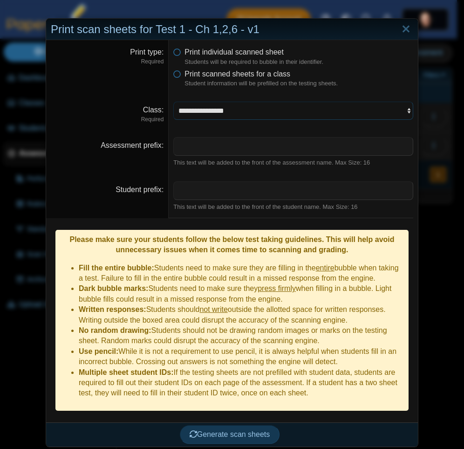
select select "**********"
click at [173, 102] on select "**********" at bounding box center [293, 111] width 240 height 18
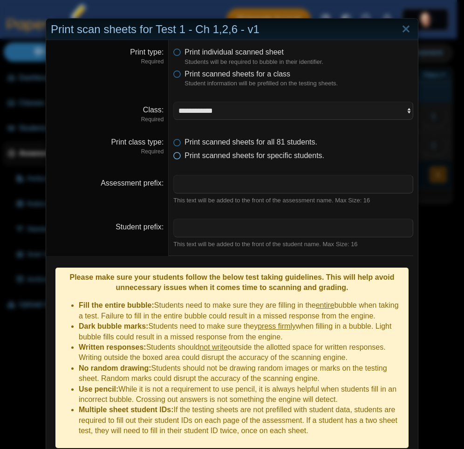
click at [204, 154] on span "Print scanned sheets for specific students." at bounding box center [255, 155] width 140 height 8
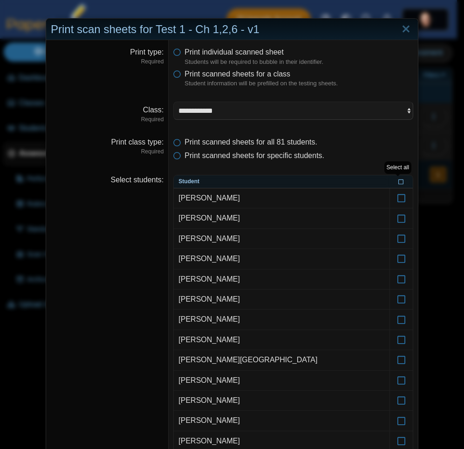
click at [398, 183] on icon at bounding box center [401, 180] width 6 height 5
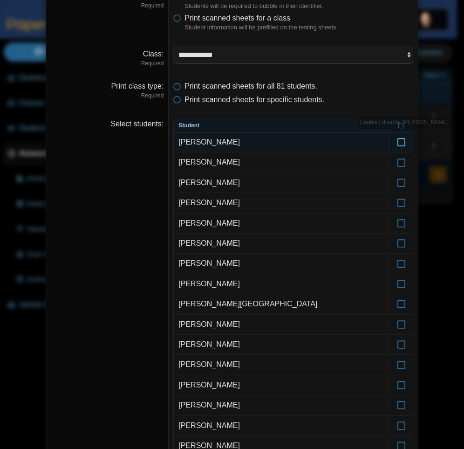
click at [401, 142] on icon at bounding box center [401, 138] width 9 height 8
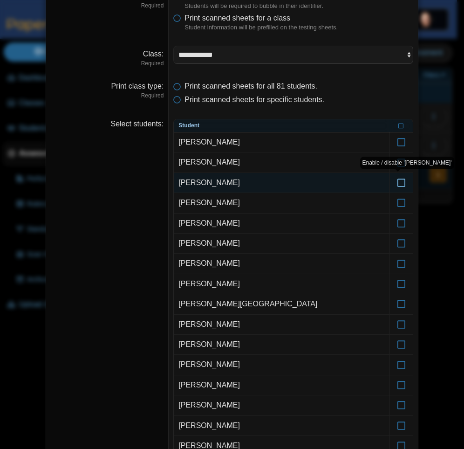
click at [398, 182] on icon at bounding box center [401, 178] width 9 height 8
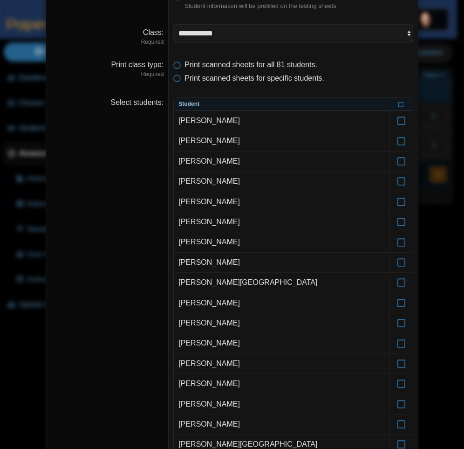
scroll to position [93, 0]
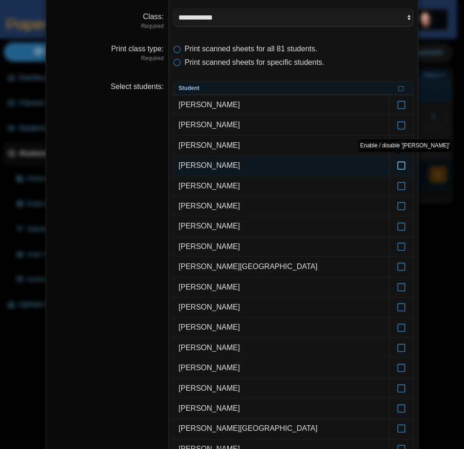
click at [399, 165] on icon at bounding box center [401, 161] width 9 height 8
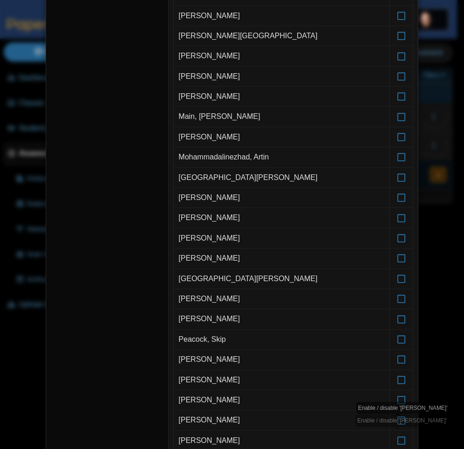
scroll to position [1065, 0]
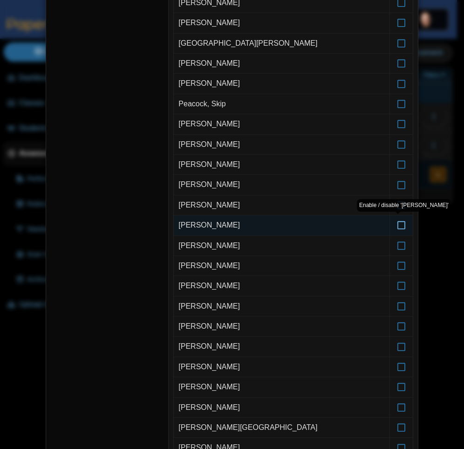
click at [397, 225] on icon at bounding box center [401, 221] width 9 height 8
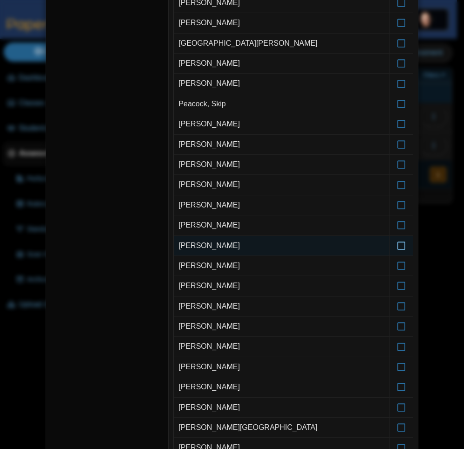
click at [397, 246] on icon at bounding box center [401, 241] width 9 height 8
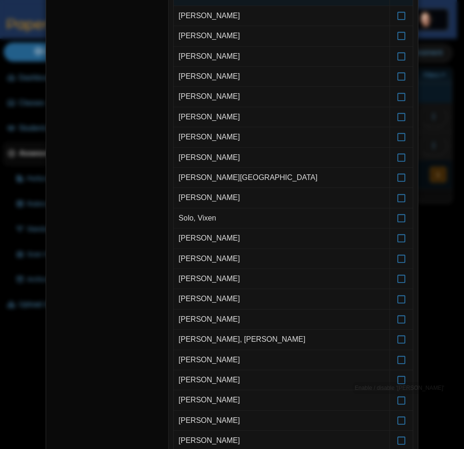
scroll to position [1550, 0]
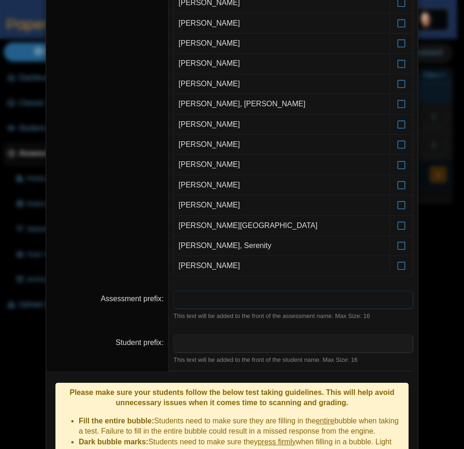
click at [266, 300] on input "Assessment prefix" at bounding box center [293, 299] width 240 height 19
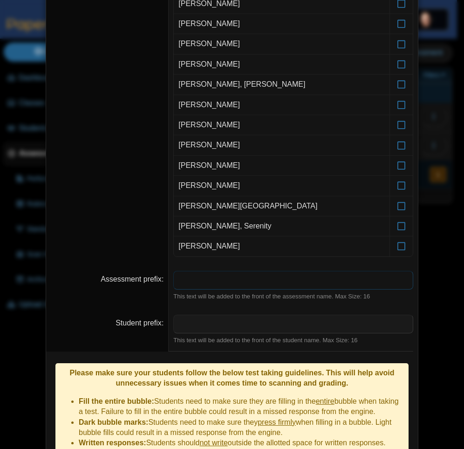
scroll to position [1691, 0]
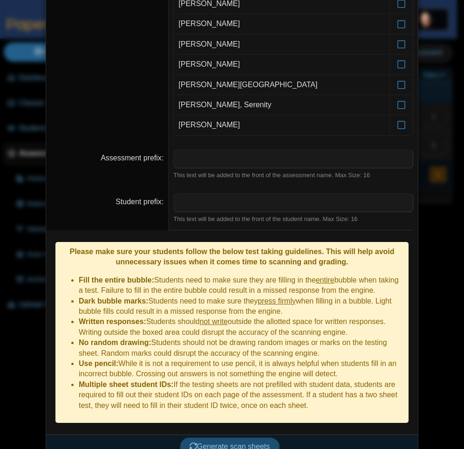
click at [225, 437] on button "Generate scan sheets" at bounding box center [230, 446] width 100 height 19
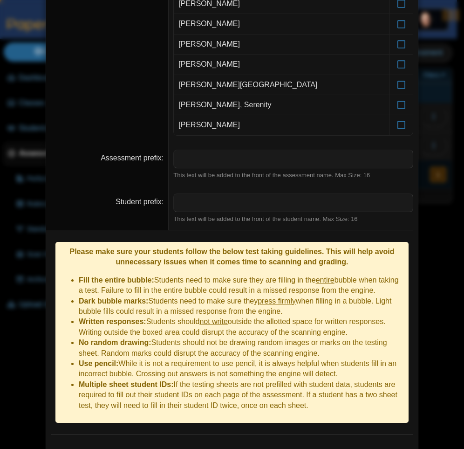
scroll to position [1736, 0]
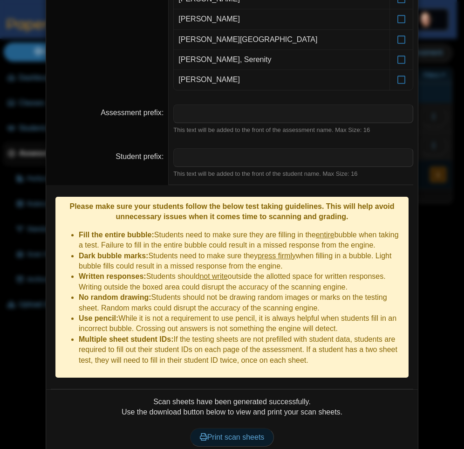
click at [225, 433] on span "Print scan sheets" at bounding box center [232, 437] width 65 height 8
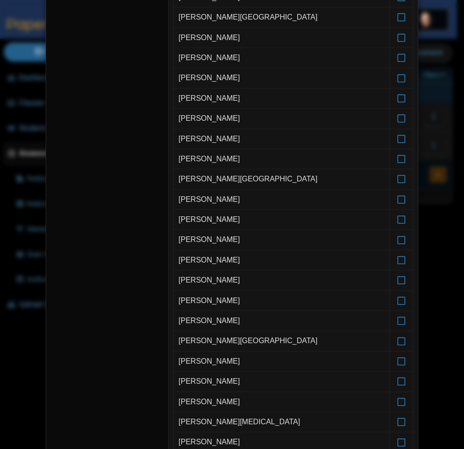
scroll to position [0, 0]
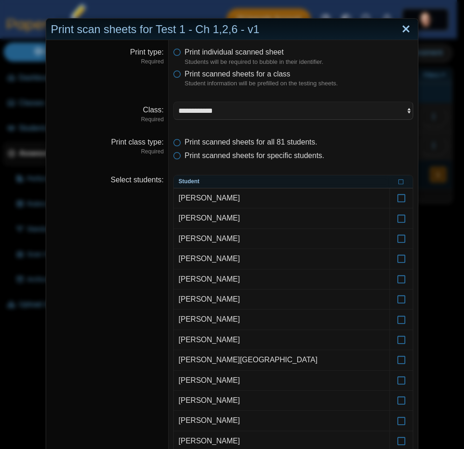
click at [400, 30] on link "Close" at bounding box center [406, 29] width 14 height 16
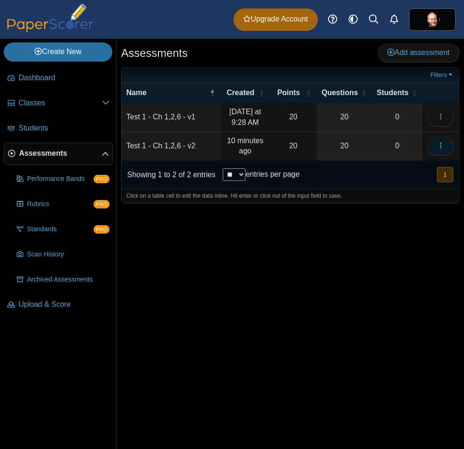
click at [439, 147] on icon "button" at bounding box center [440, 145] width 7 height 7
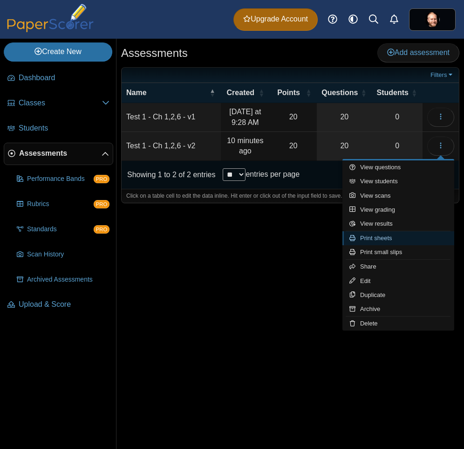
click at [420, 235] on link "Print sheets" at bounding box center [398, 238] width 112 height 14
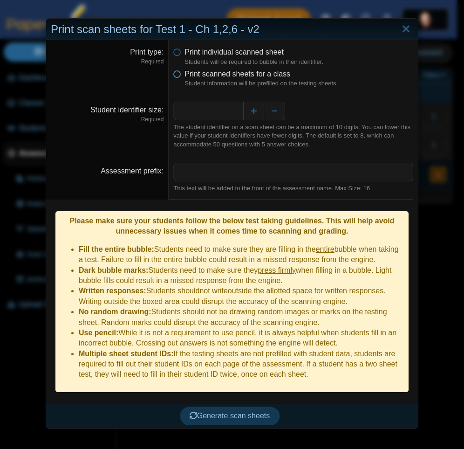
click at [228, 76] on span "Print scanned sheets for a class" at bounding box center [238, 74] width 106 height 8
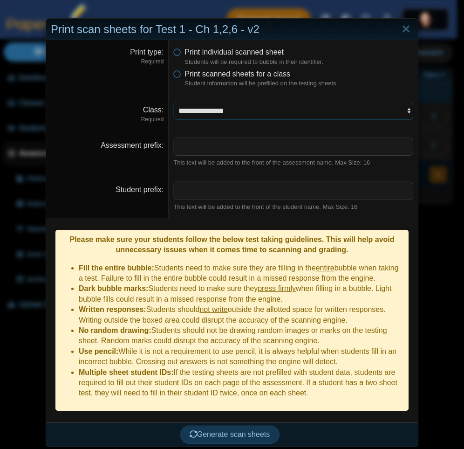
select select "**********"
click at [173, 102] on select "**********" at bounding box center [293, 111] width 240 height 18
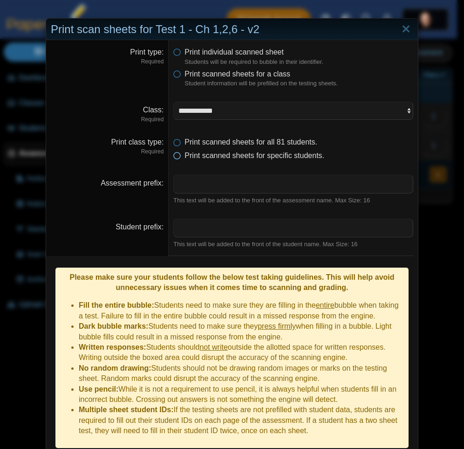
click at [209, 157] on span "Print scanned sheets for specific students." at bounding box center [255, 155] width 140 height 8
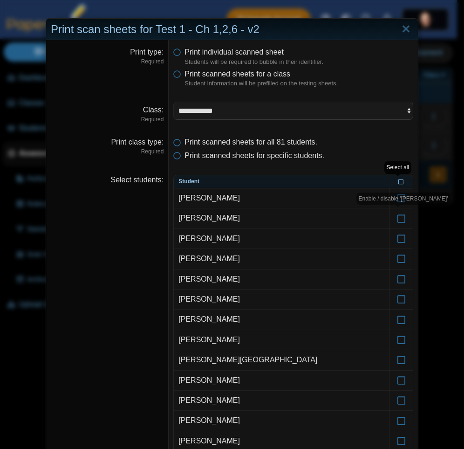
click at [398, 181] on icon at bounding box center [401, 180] width 6 height 5
drag, startPoint x: 397, startPoint y: 218, endPoint x: 464, endPoint y: 272, distance: 85.5
click at [397, 218] on icon at bounding box center [401, 214] width 9 height 8
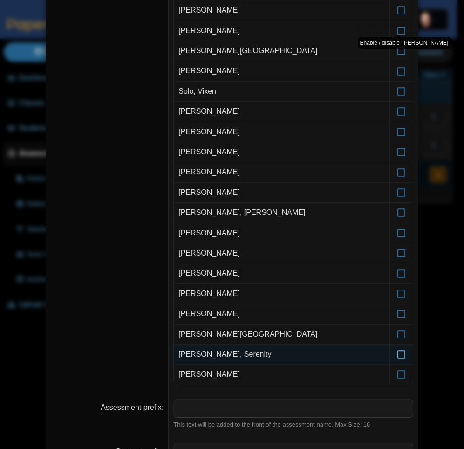
scroll to position [1206, 0]
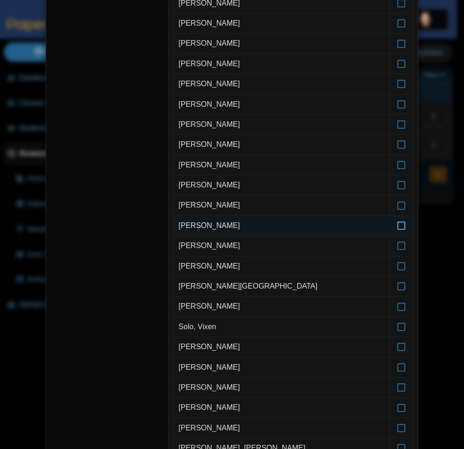
click at [401, 225] on icon at bounding box center [401, 221] width 9 height 8
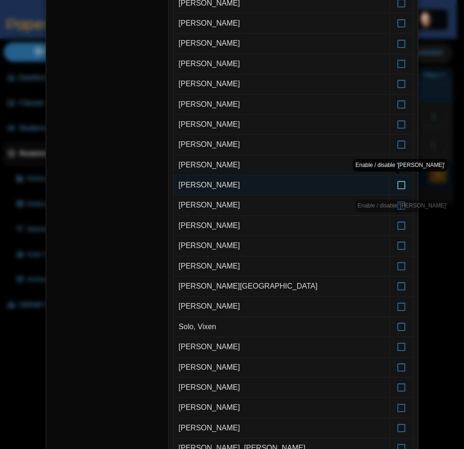
click at [397, 185] on icon at bounding box center [401, 181] width 9 height 8
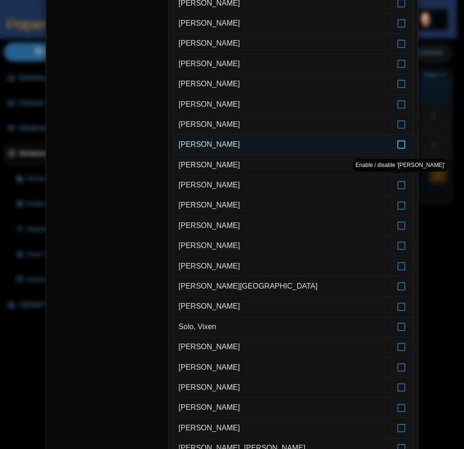
click at [397, 144] on icon at bounding box center [401, 140] width 9 height 8
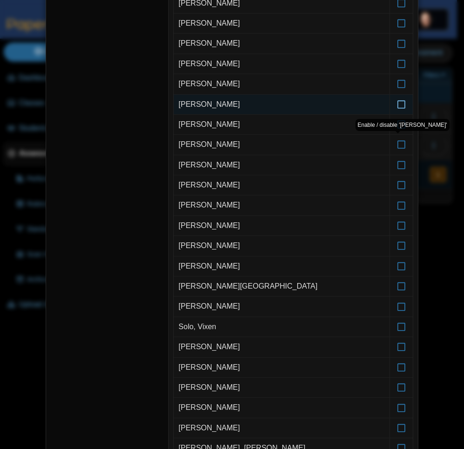
click at [402, 104] on icon at bounding box center [401, 100] width 9 height 8
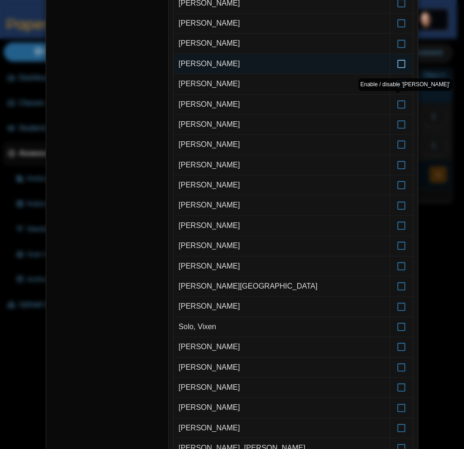
click at [401, 68] on label at bounding box center [401, 64] width 23 height 20
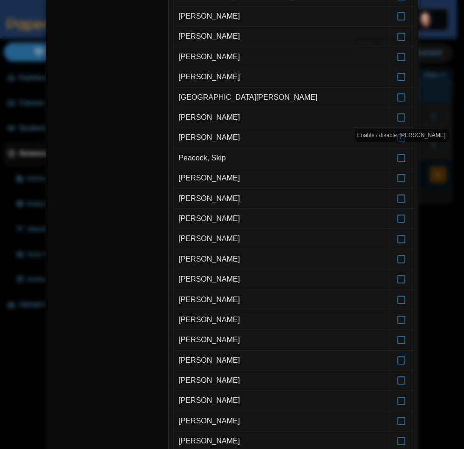
scroll to position [982, 0]
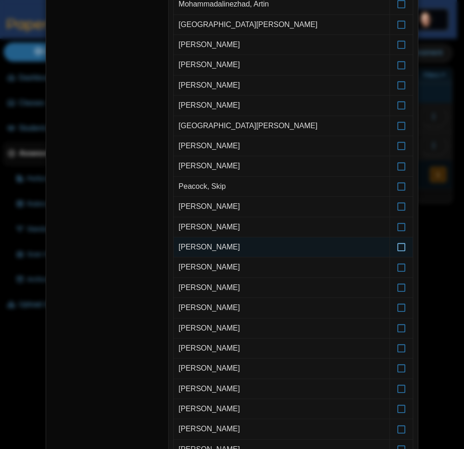
click at [397, 246] on icon at bounding box center [401, 243] width 9 height 8
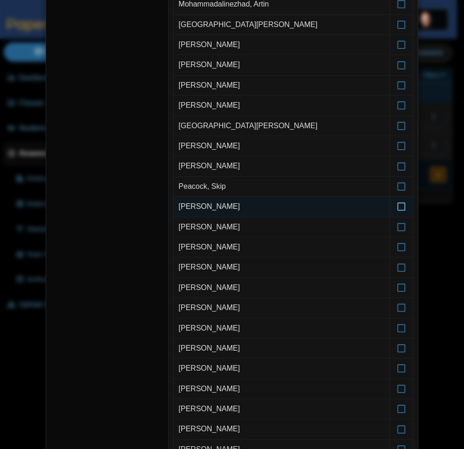
click at [397, 205] on icon at bounding box center [401, 202] width 9 height 8
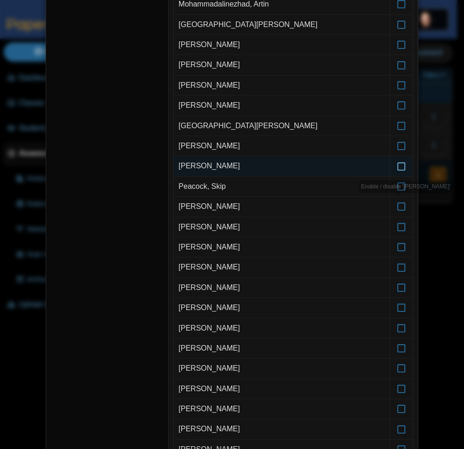
click at [400, 174] on label at bounding box center [401, 166] width 23 height 20
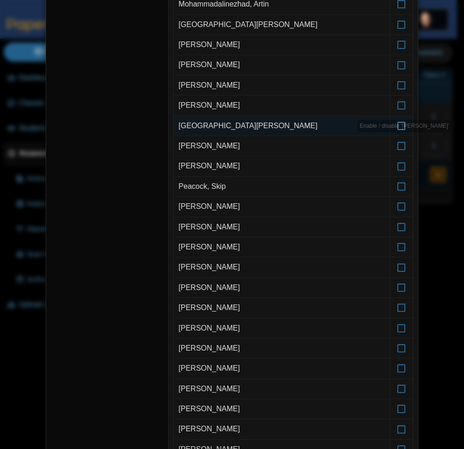
drag, startPoint x: 401, startPoint y: 129, endPoint x: 400, endPoint y: 122, distance: 7.5
click at [401, 127] on div "Enable / disable '[PERSON_NAME]'" at bounding box center [404, 126] width 94 height 13
click at [399, 130] on label at bounding box center [401, 126] width 23 height 20
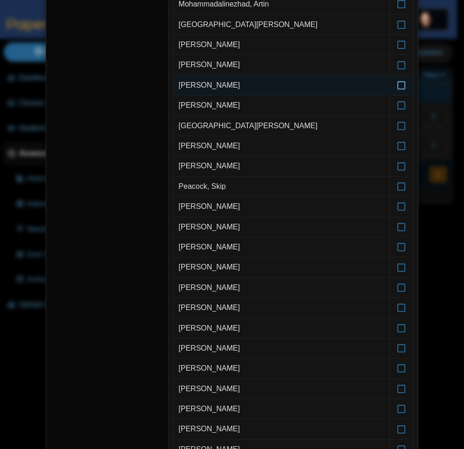
click at [399, 85] on icon at bounding box center [401, 81] width 9 height 8
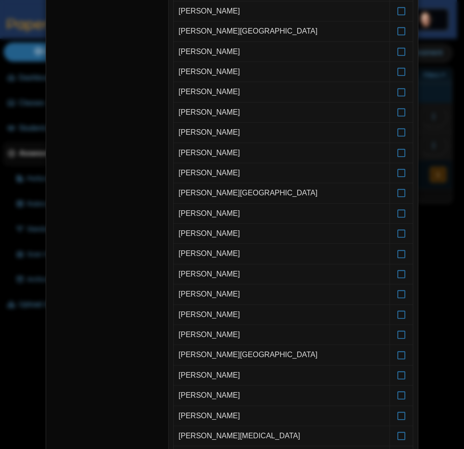
scroll to position [32, 0]
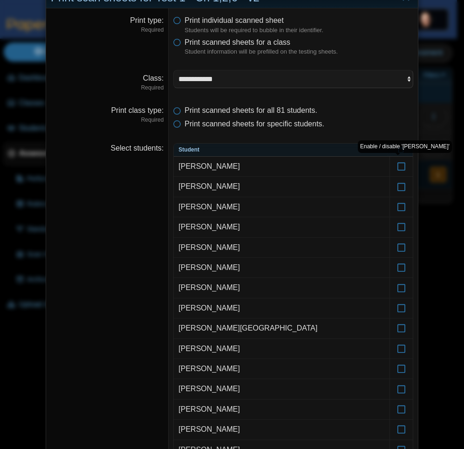
click at [398, 145] on div "Enable / disable '[PERSON_NAME]'" at bounding box center [405, 146] width 94 height 13
click at [398, 151] on icon at bounding box center [401, 148] width 6 height 5
click at [399, 150] on icon at bounding box center [401, 148] width 6 height 5
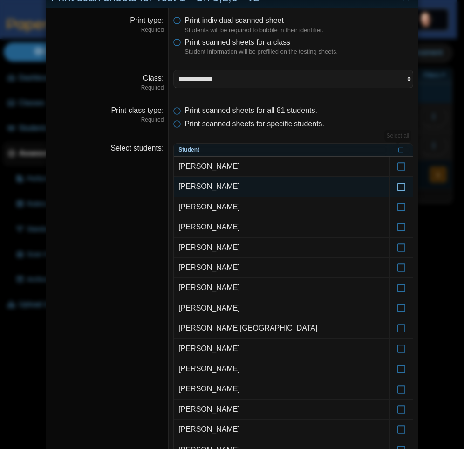
click at [397, 185] on icon at bounding box center [401, 182] width 9 height 8
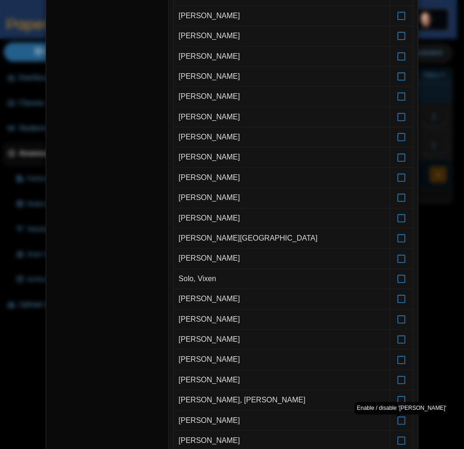
scroll to position [1489, 0]
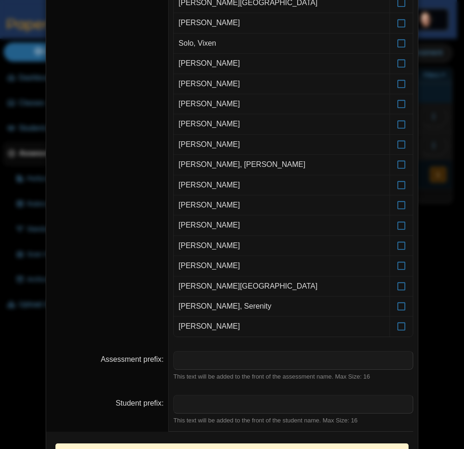
click at [422, 301] on div "**********" at bounding box center [232, 224] width 464 height 449
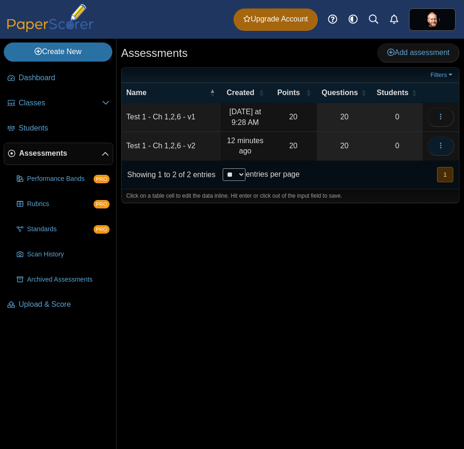
click at [435, 141] on button "button" at bounding box center [440, 146] width 27 height 19
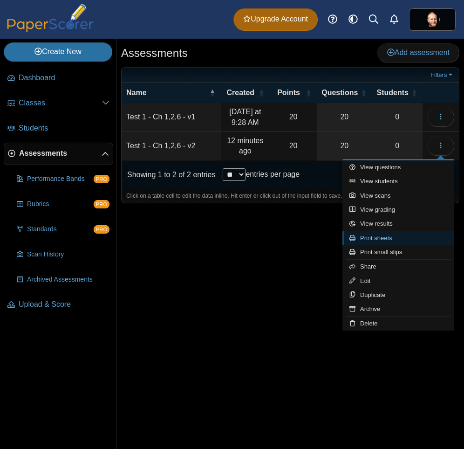
click at [393, 235] on link "Print sheets" at bounding box center [398, 238] width 112 height 14
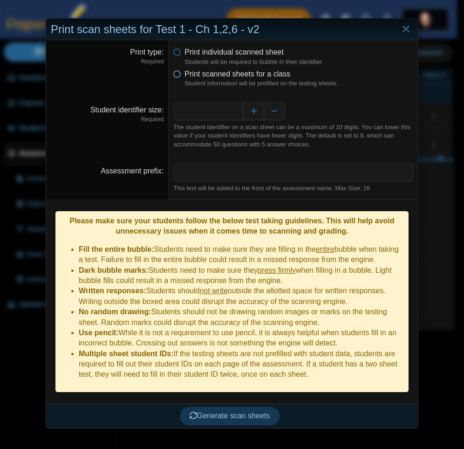
click at [226, 74] on span "Print scanned sheets for a class" at bounding box center [238, 74] width 106 height 8
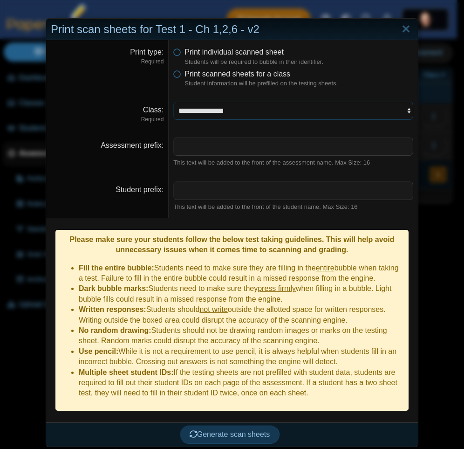
select select "**********"
click at [173, 102] on select "**********" at bounding box center [293, 111] width 240 height 18
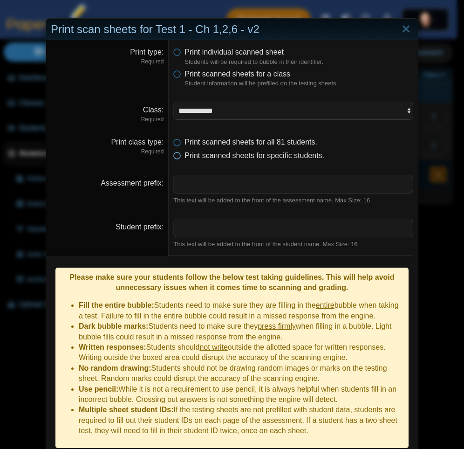
click at [226, 156] on span "Print scanned sheets for specific students." at bounding box center [255, 155] width 140 height 8
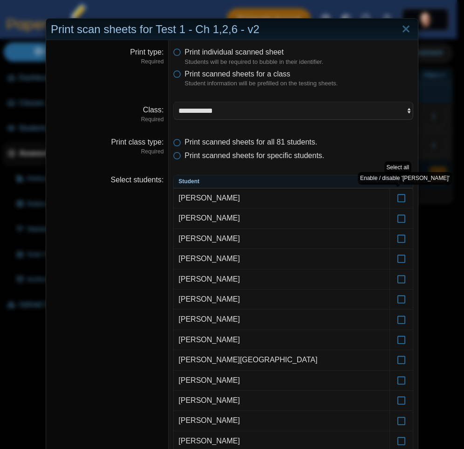
click at [396, 180] on div "Enable / disable '[PERSON_NAME]'" at bounding box center [405, 178] width 94 height 13
click at [398, 183] on icon at bounding box center [401, 180] width 6 height 5
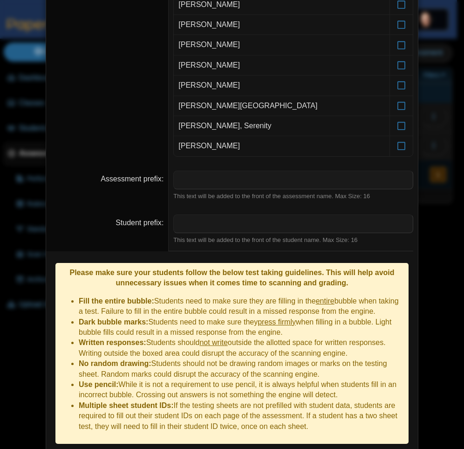
scroll to position [1691, 0]
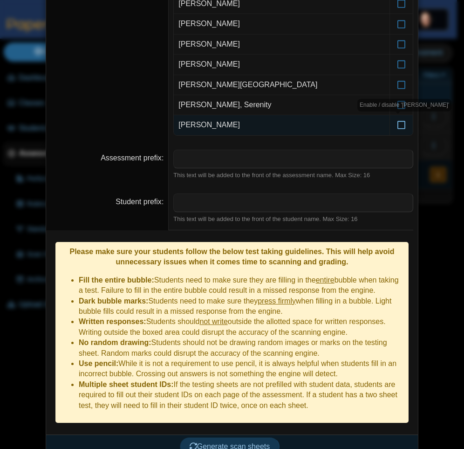
click at [406, 131] on label at bounding box center [401, 125] width 23 height 20
click at [400, 125] on icon at bounding box center [401, 120] width 9 height 8
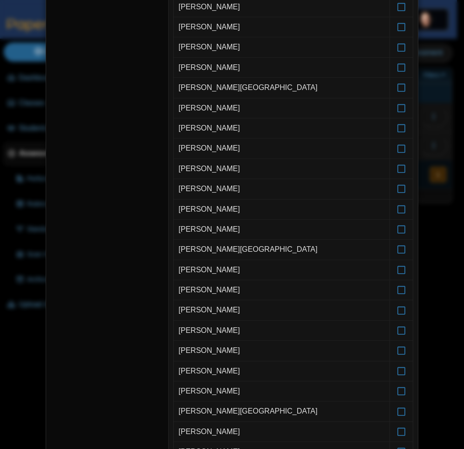
scroll to position [0, 0]
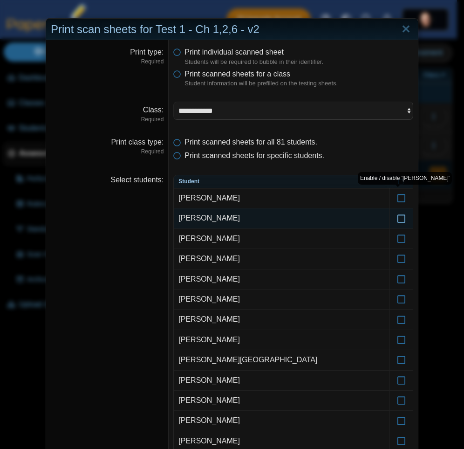
click at [397, 218] on icon at bounding box center [401, 214] width 9 height 8
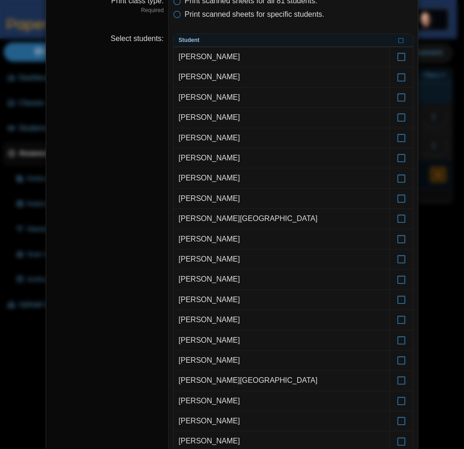
scroll to position [81, 0]
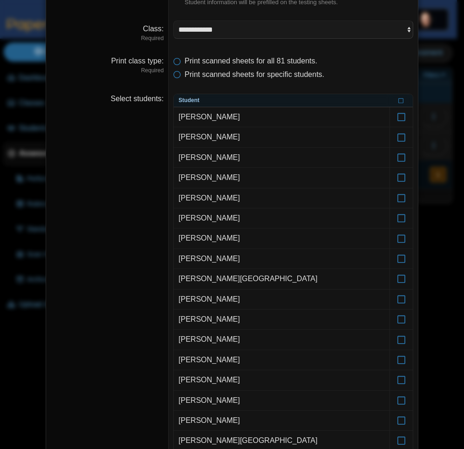
click at [351, 83] on dd "Print scanned sheets for all 81 students. Print scanned sheets for specific stu…" at bounding box center [293, 68] width 249 height 38
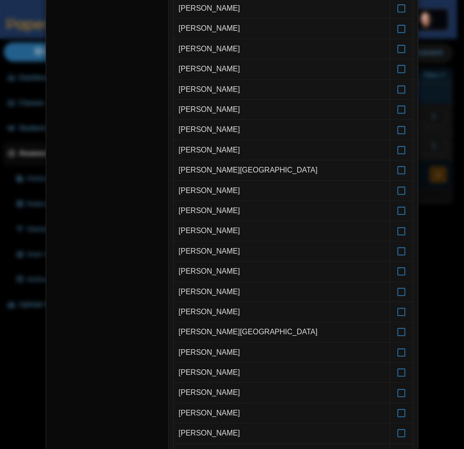
scroll to position [0, 0]
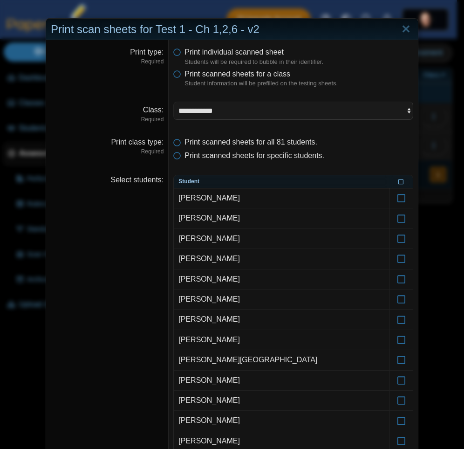
click at [399, 181] on icon at bounding box center [401, 180] width 6 height 5
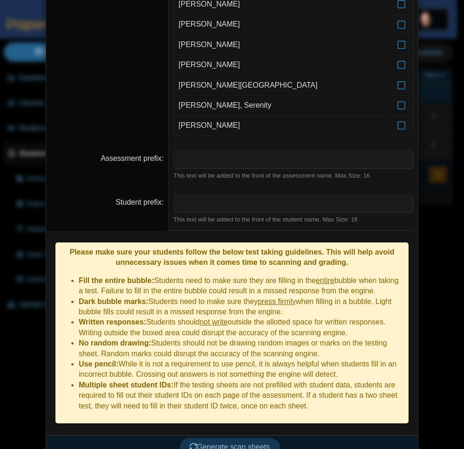
scroll to position [1691, 0]
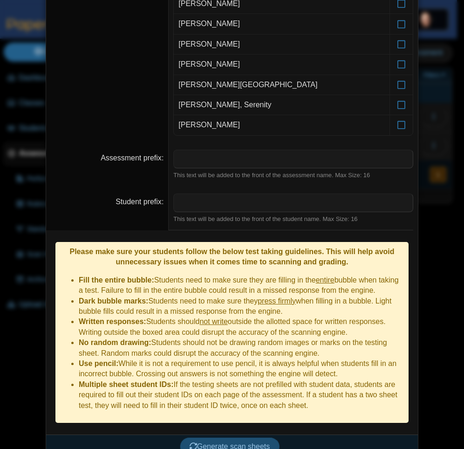
click at [238, 442] on span "Generate scan sheets" at bounding box center [230, 446] width 81 height 8
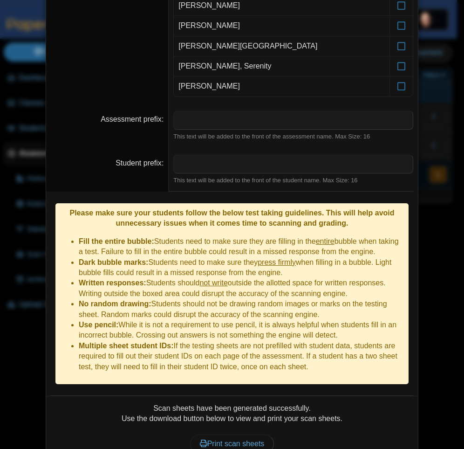
scroll to position [1766, 0]
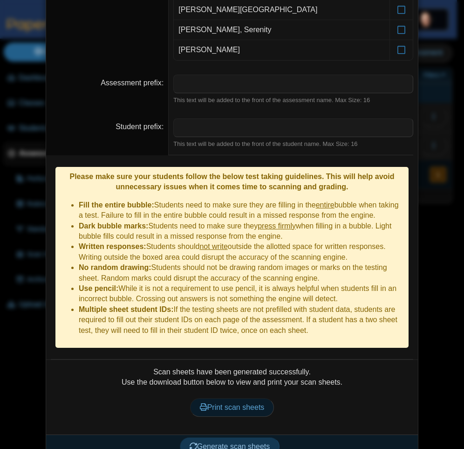
click at [237, 403] on span "Print scan sheets" at bounding box center [232, 407] width 65 height 8
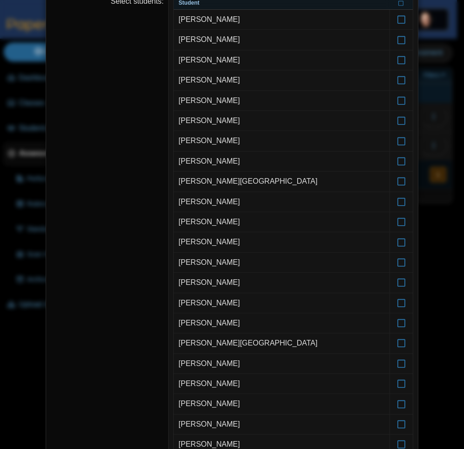
scroll to position [0, 0]
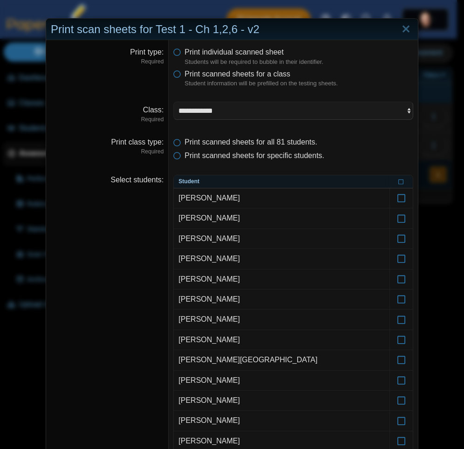
click at [456, 57] on div "**********" at bounding box center [232, 224] width 464 height 449
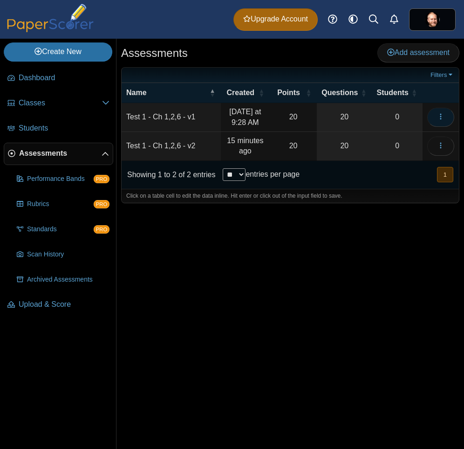
click at [439, 118] on icon "button" at bounding box center [440, 116] width 7 height 7
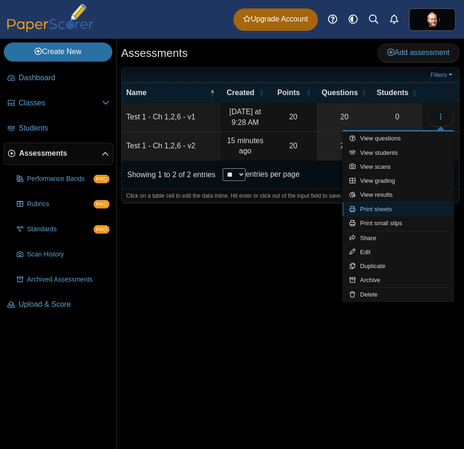
click at [418, 207] on link "Print sheets" at bounding box center [398, 209] width 112 height 14
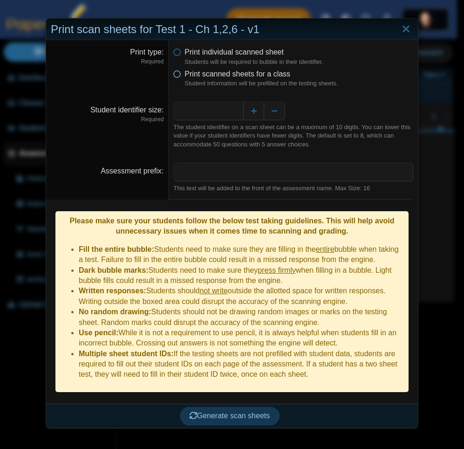
click at [223, 76] on span "Print scanned sheets for a class" at bounding box center [238, 74] width 106 height 8
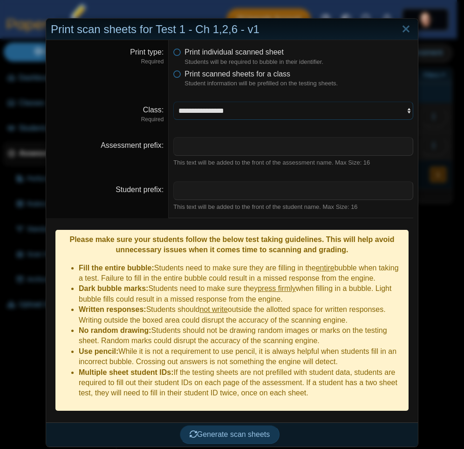
select select "**********"
click at [173, 102] on select "**********" at bounding box center [293, 111] width 240 height 18
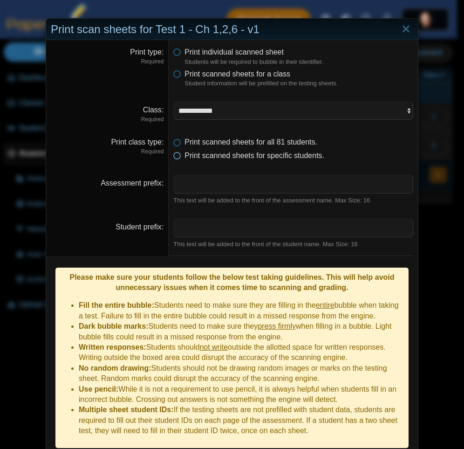
click at [215, 156] on span "Print scanned sheets for specific students." at bounding box center [255, 155] width 140 height 8
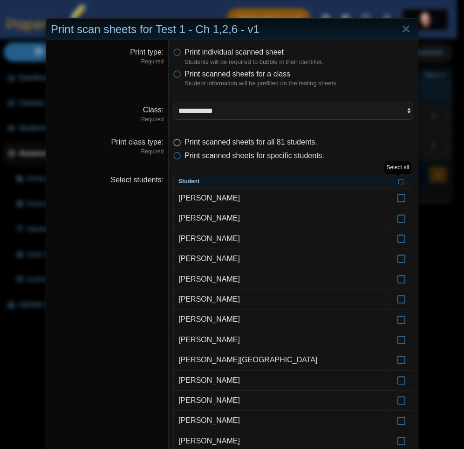
click at [264, 143] on span "Print scanned sheets for all 81 students." at bounding box center [251, 142] width 133 height 8
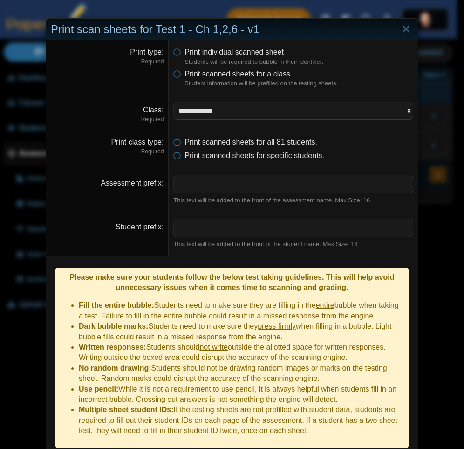
scroll to position [26, 0]
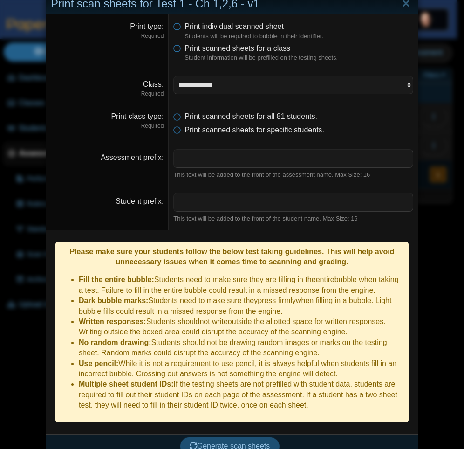
click at [235, 442] on span "Generate scan sheets" at bounding box center [230, 446] width 81 height 8
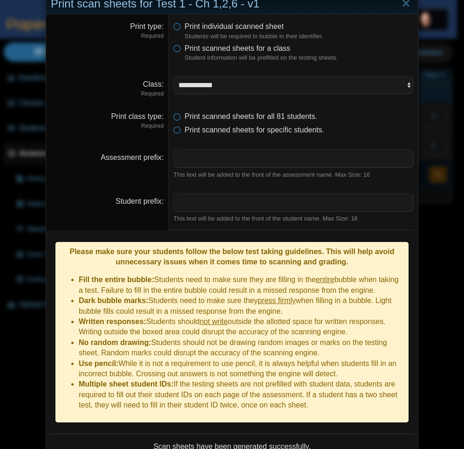
scroll to position [101, 0]
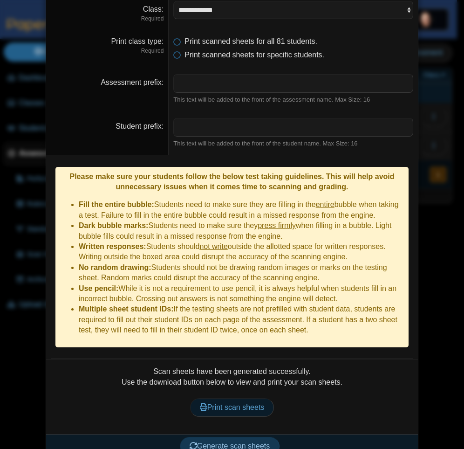
click at [245, 403] on span "Print scan sheets" at bounding box center [232, 407] width 65 height 8
drag, startPoint x: 75, startPoint y: 198, endPoint x: 373, endPoint y: 204, distance: 298.3
click at [373, 204] on li "Fill the entire bubble: Students need to make sure they are filling in the enti…" at bounding box center [241, 209] width 325 height 21
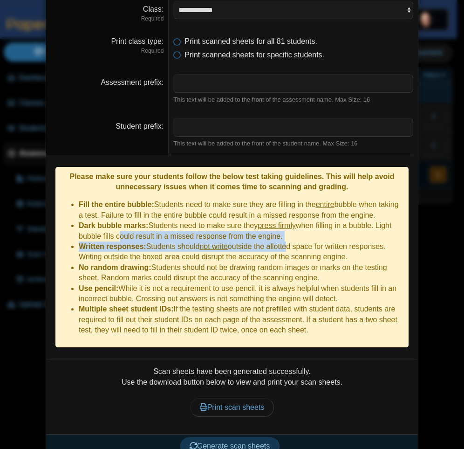
drag, startPoint x: 283, startPoint y: 235, endPoint x: 113, endPoint y: 224, distance: 170.4
click at [113, 224] on ul "Fill the entire bubble: Students need to make sure they are filling in the enti…" at bounding box center [232, 267] width 344 height 136
click at [145, 226] on li "Dark bubble marks: Students need to make sure they press firmly when filling in…" at bounding box center [241, 230] width 325 height 21
click at [274, 241] on li "Written responses: Students should not write outside the allotted space for wri…" at bounding box center [241, 251] width 325 height 21
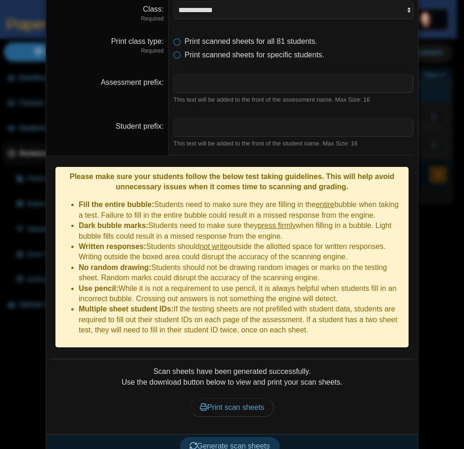
drag, startPoint x: 294, startPoint y: 228, endPoint x: 52, endPoint y: 217, distance: 242.6
click at [55, 217] on div "Please make sure your students follow the below test taking guidelines. This wi…" at bounding box center [231, 257] width 353 height 181
